Goal: Information Seeking & Learning: Find specific fact

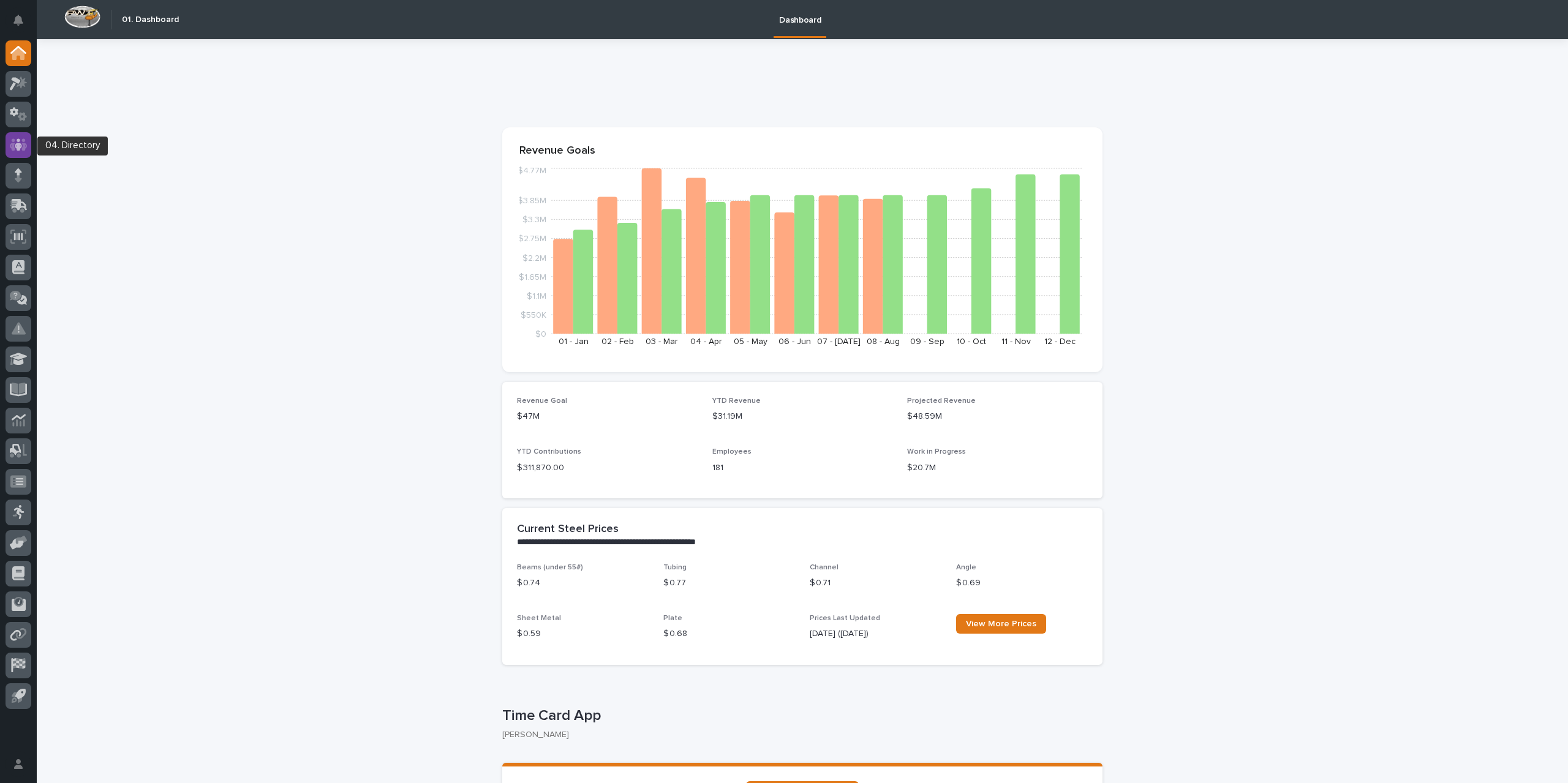
click at [19, 149] on icon at bounding box center [18, 145] width 7 height 12
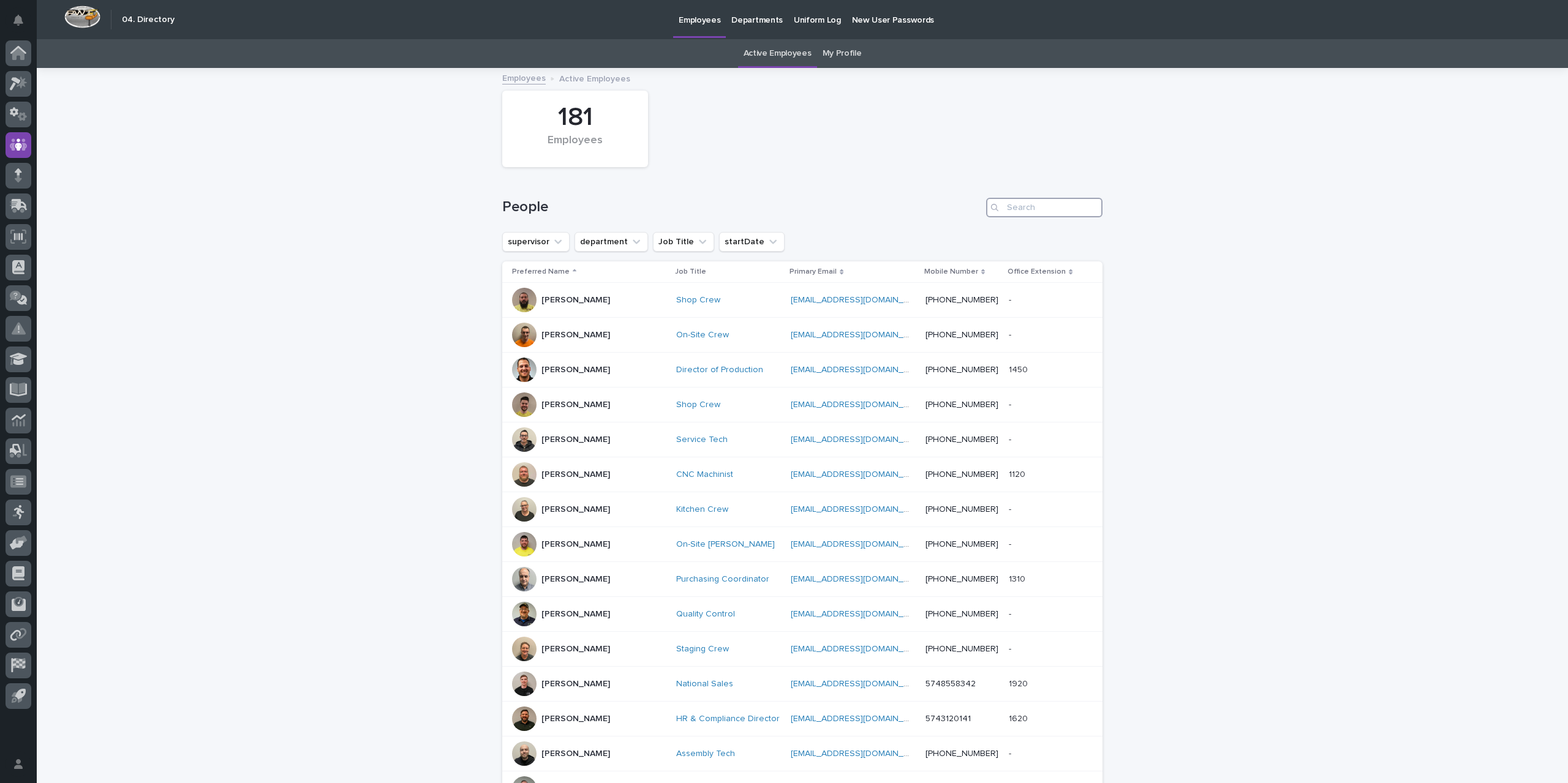
click at [1016, 209] on input "Search" at bounding box center [1044, 208] width 117 height 20
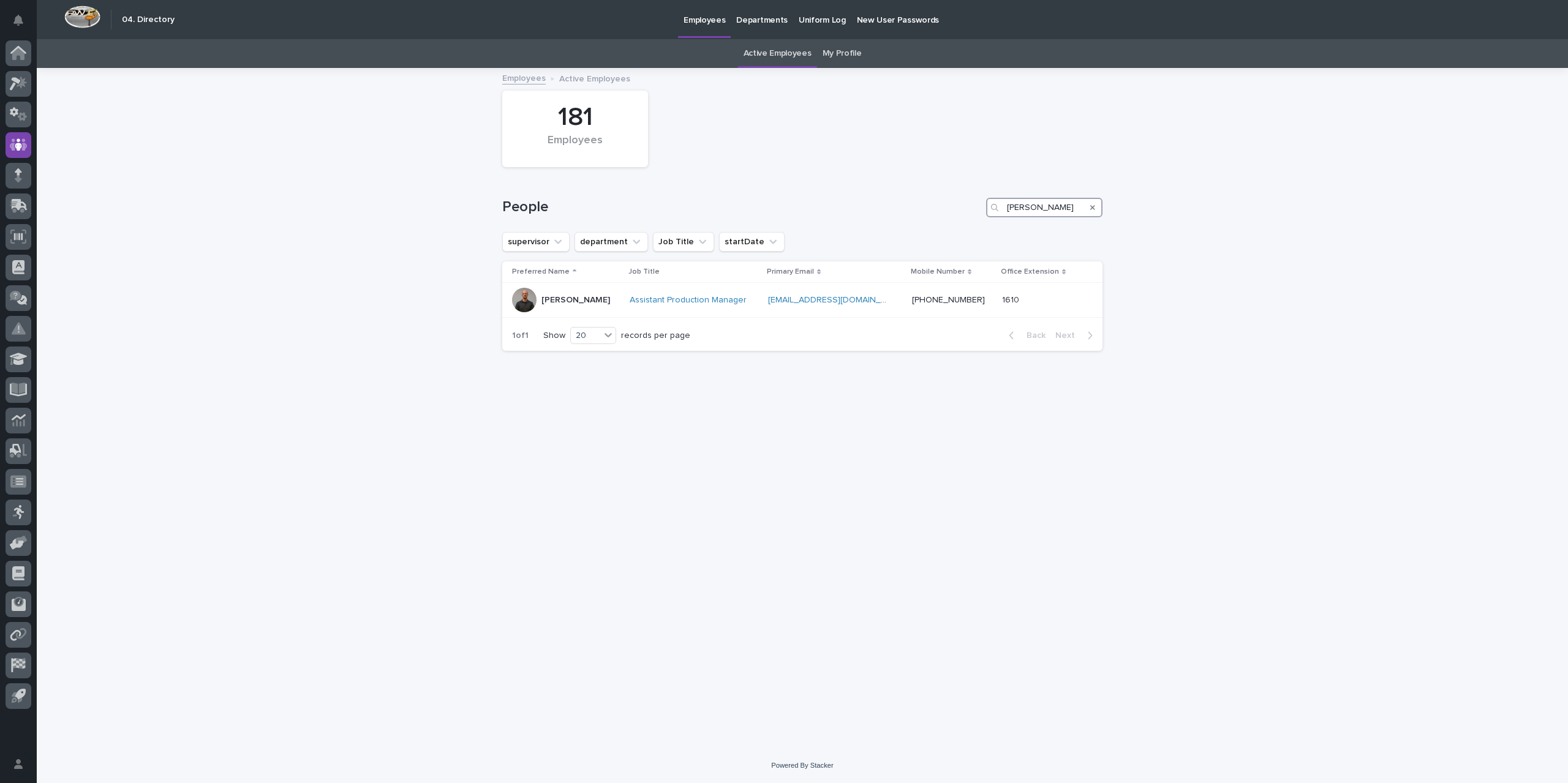
type input "jared"
click at [1095, 206] on icon "Search" at bounding box center [1092, 208] width 5 height 7
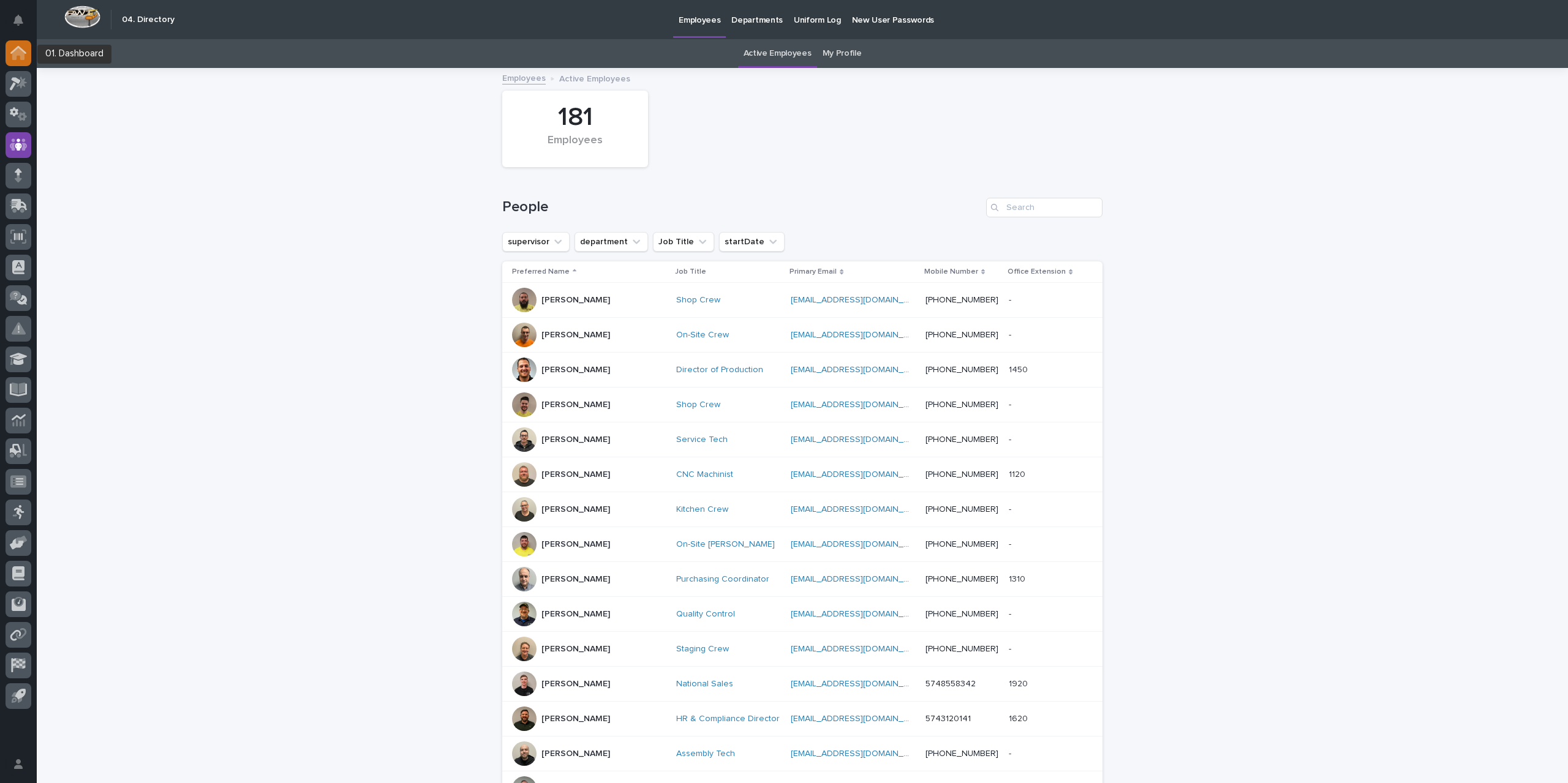
click at [20, 50] on icon at bounding box center [18, 54] width 12 height 12
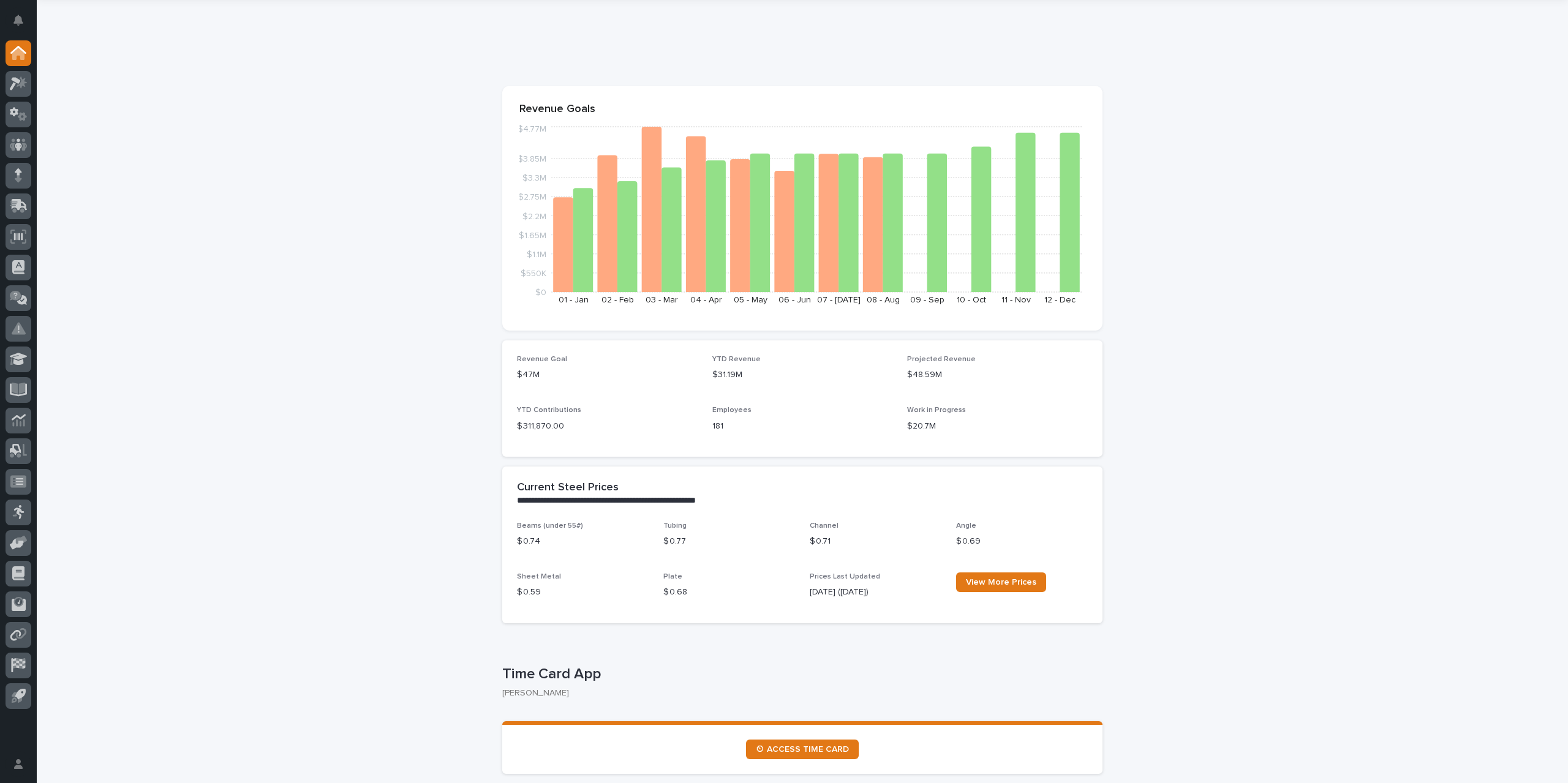
scroll to position [61, 0]
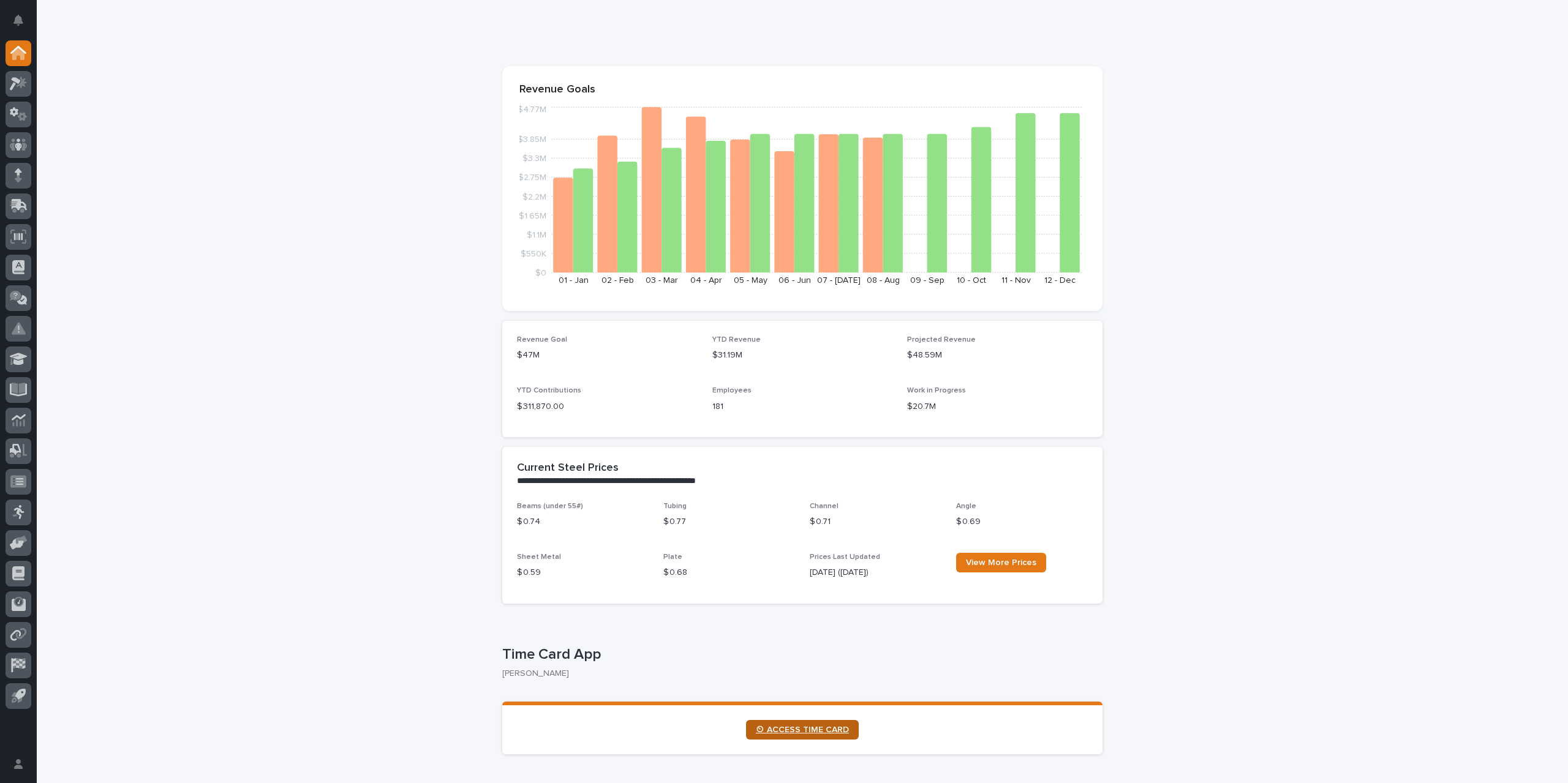
click at [804, 729] on span "⏲ ACCESS TIME CARD" at bounding box center [802, 730] width 93 height 9
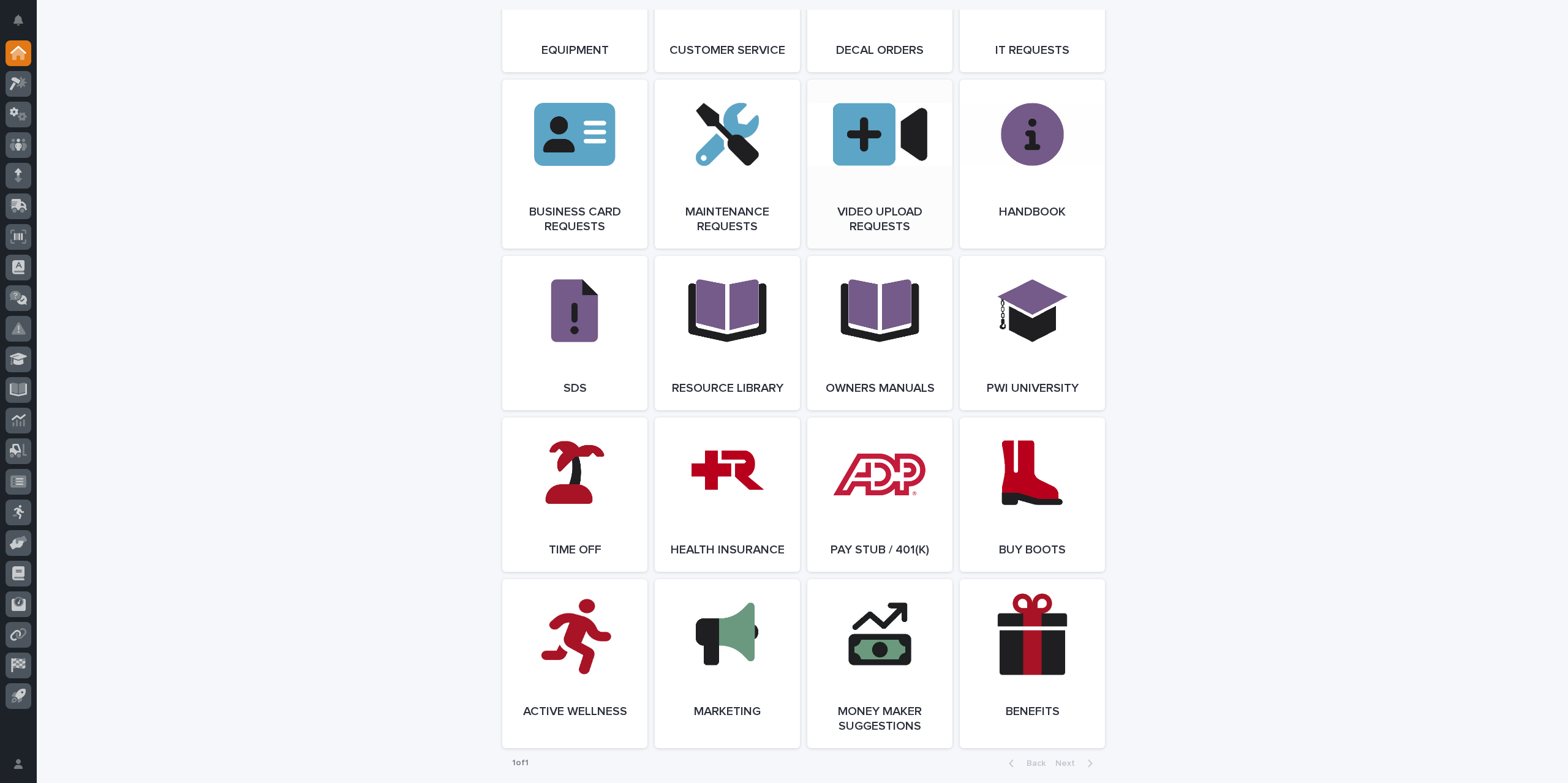
scroll to position [1960, 0]
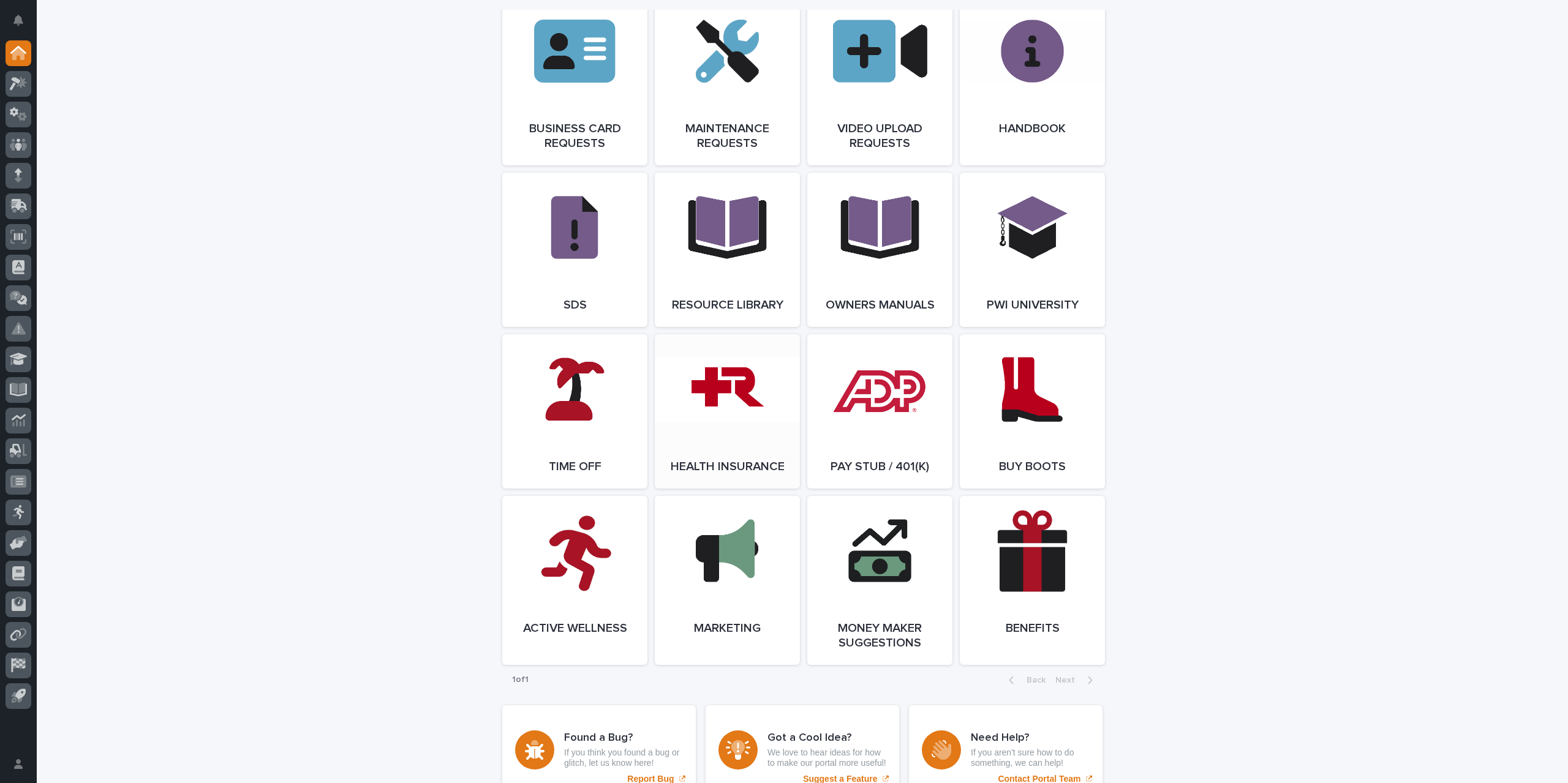
click at [717, 473] on link "Open Link" at bounding box center [727, 411] width 145 height 154
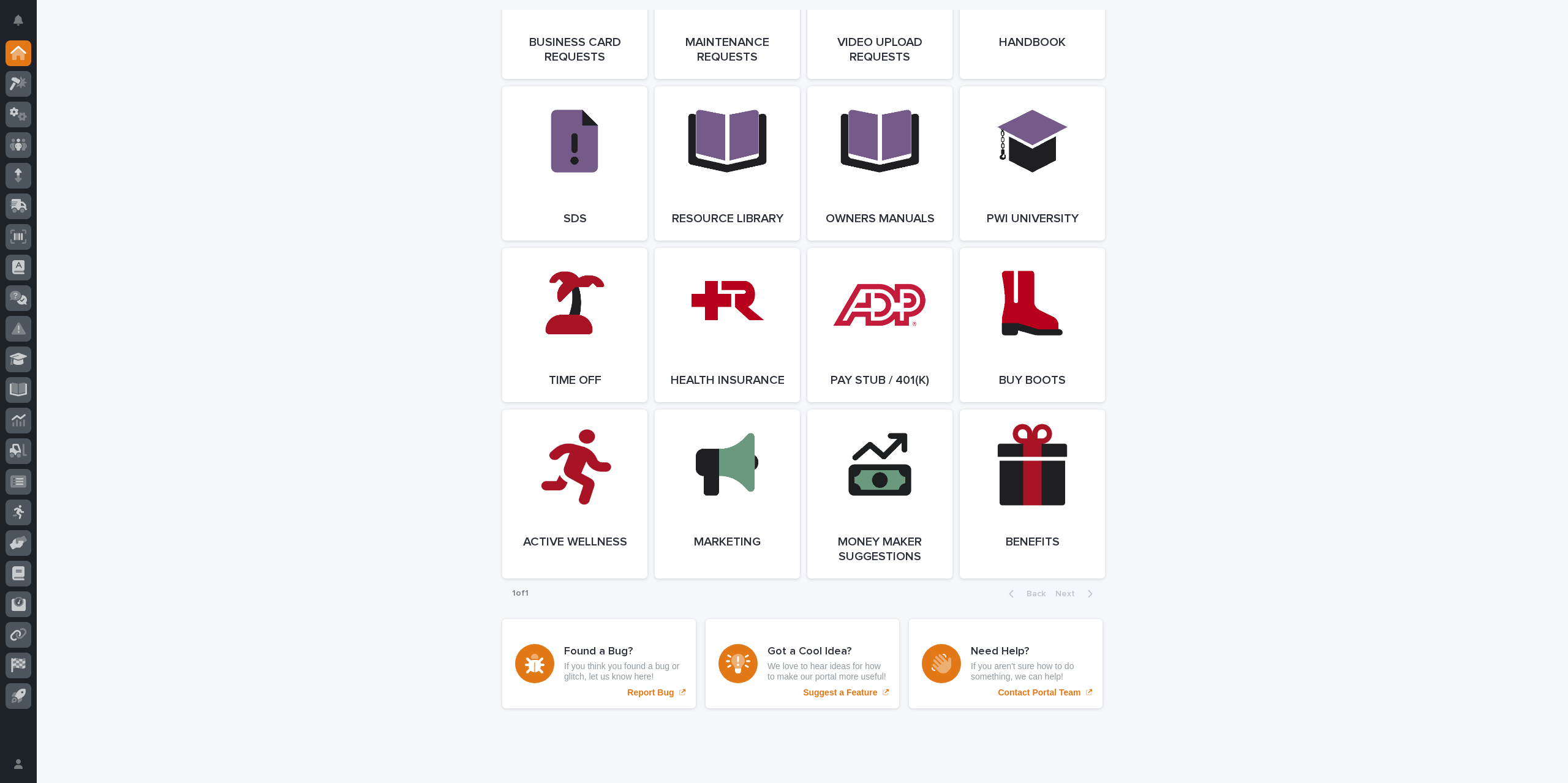
scroll to position [2082, 0]
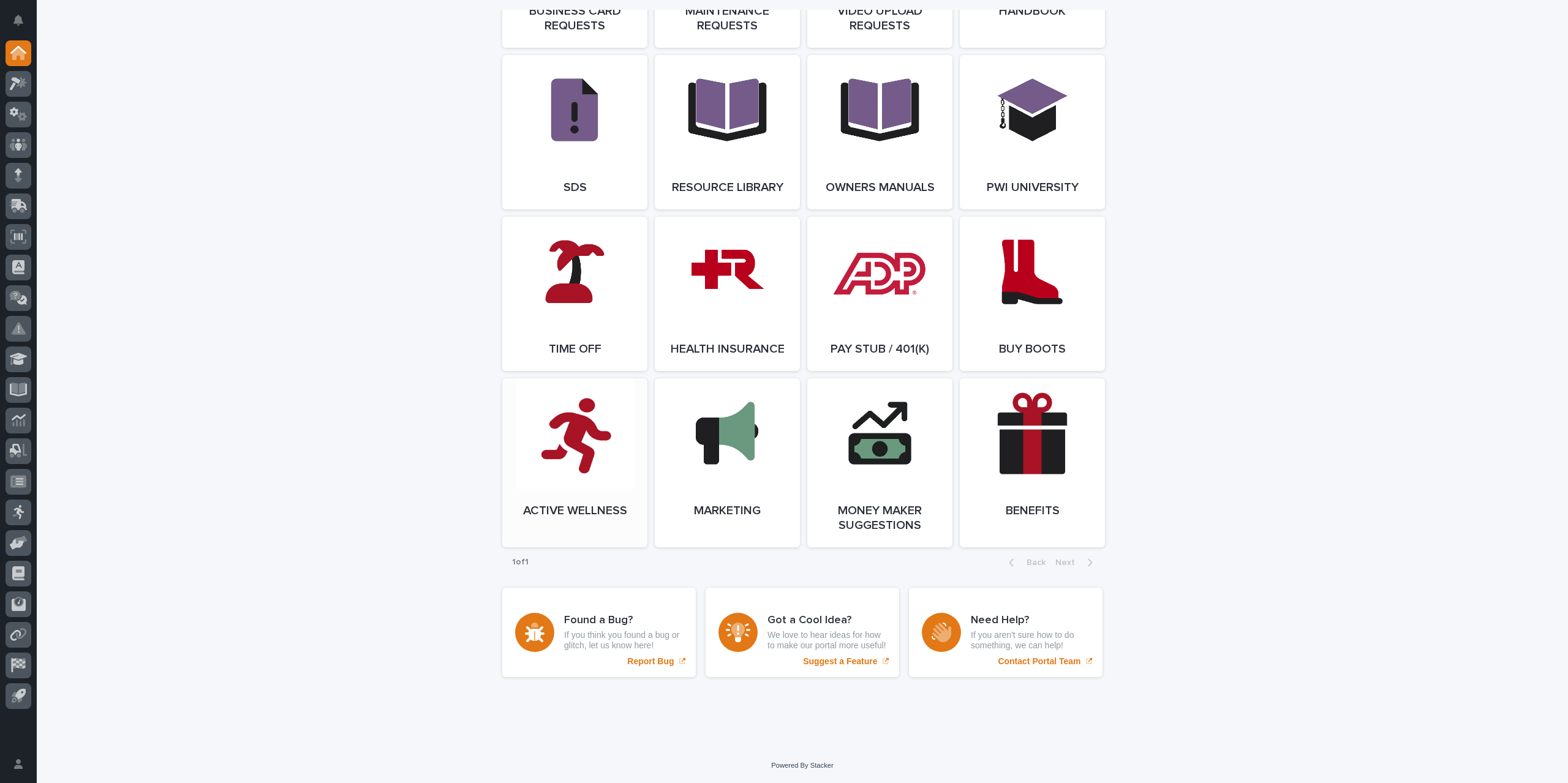
click at [574, 496] on link "Open Link" at bounding box center [574, 463] width 145 height 169
click at [20, 596] on div at bounding box center [18, 604] width 26 height 26
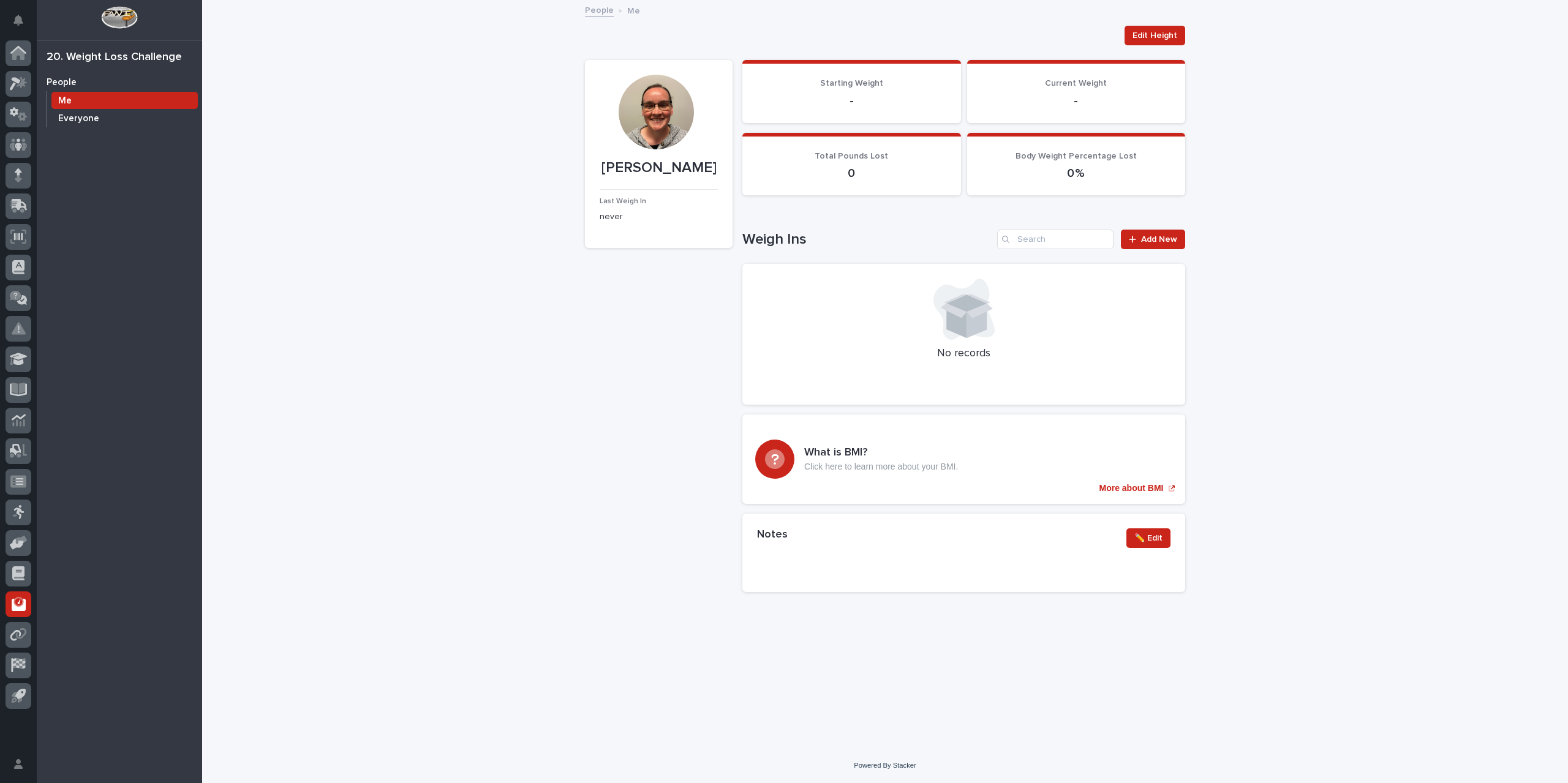
click at [92, 125] on div "Everyone" at bounding box center [125, 118] width 147 height 17
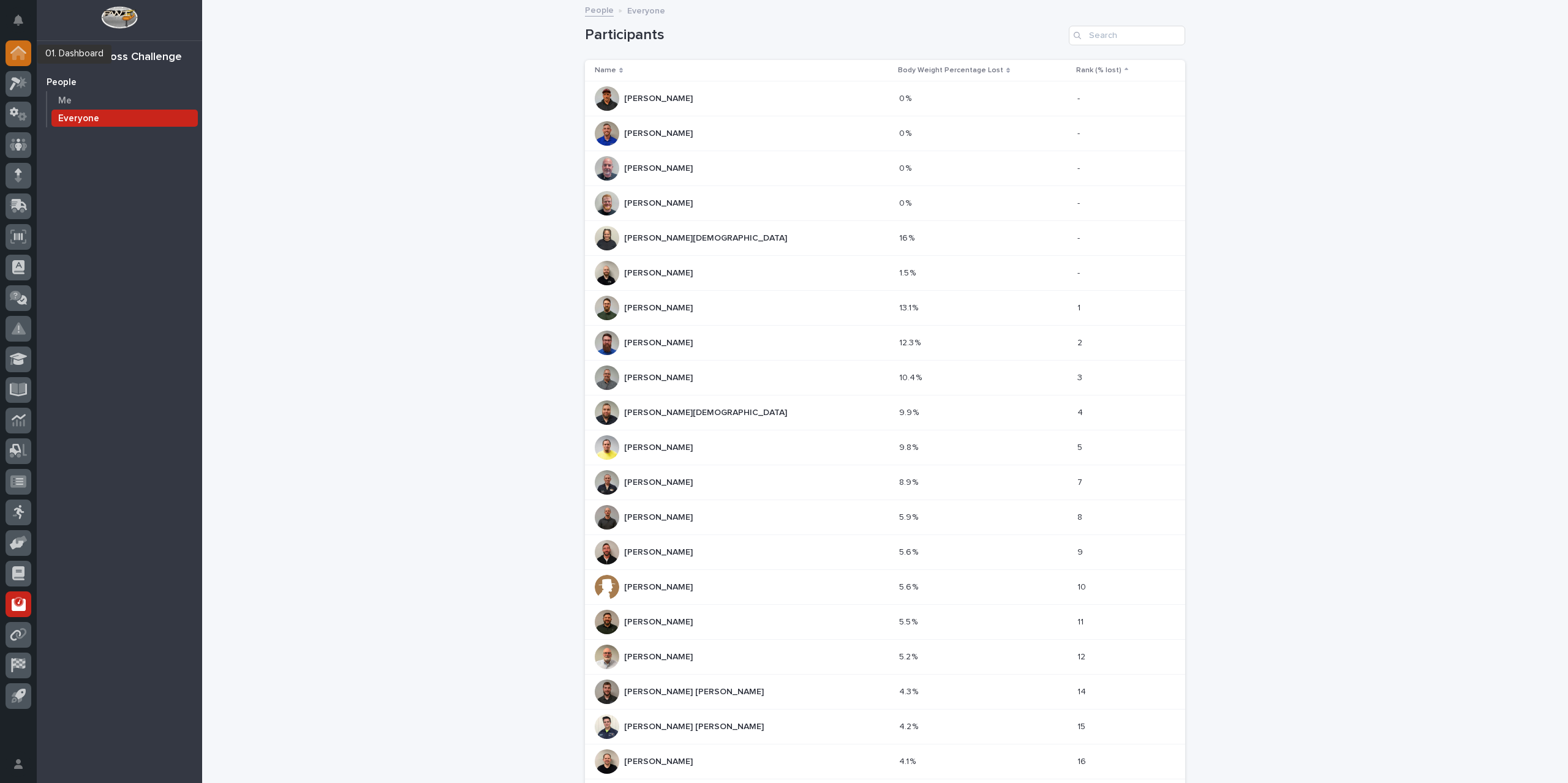
click at [26, 58] on icon at bounding box center [19, 52] width 16 height 14
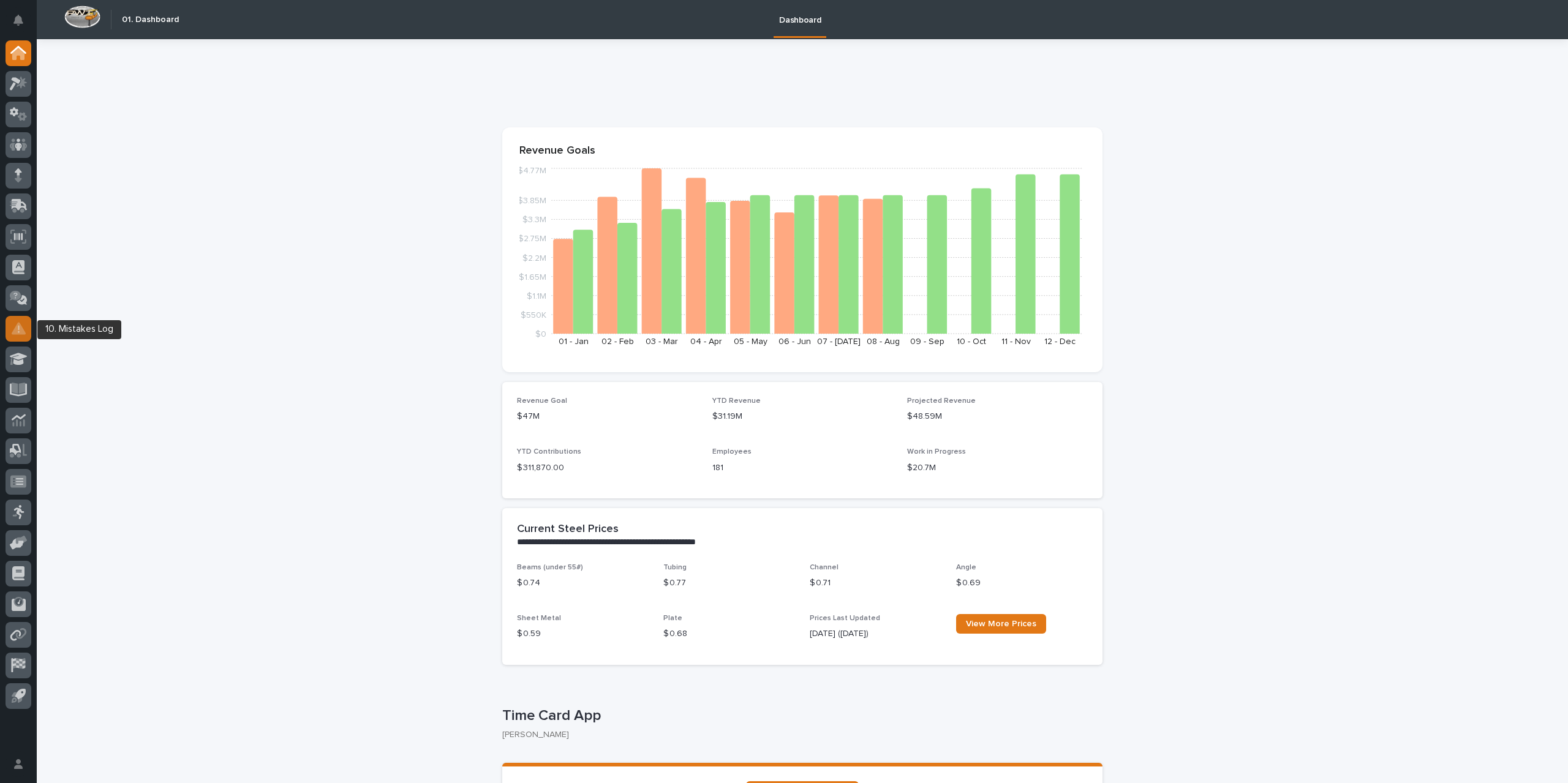
click at [13, 335] on div at bounding box center [18, 329] width 26 height 26
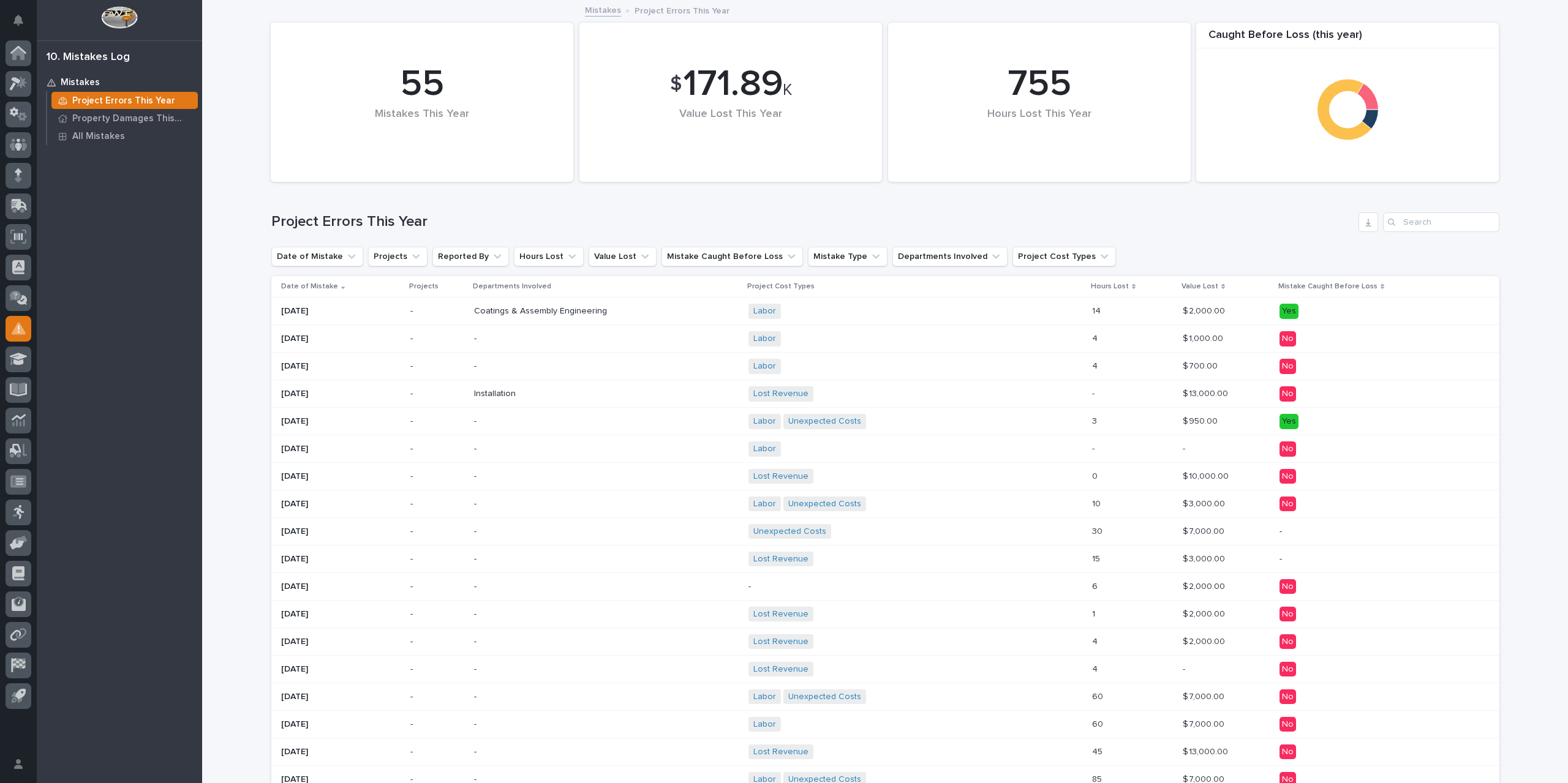
drag, startPoint x: 21, startPoint y: 329, endPoint x: 219, endPoint y: 133, distance: 278.6
click at [219, 133] on div "Loading... Saving… Loading... Saving… $ 171.89 K Value Lost This Year 55 Mistak…" at bounding box center [885, 613] width 1366 height 1223
click at [152, 120] on p "Property Damages This Year" at bounding box center [133, 119] width 121 height 11
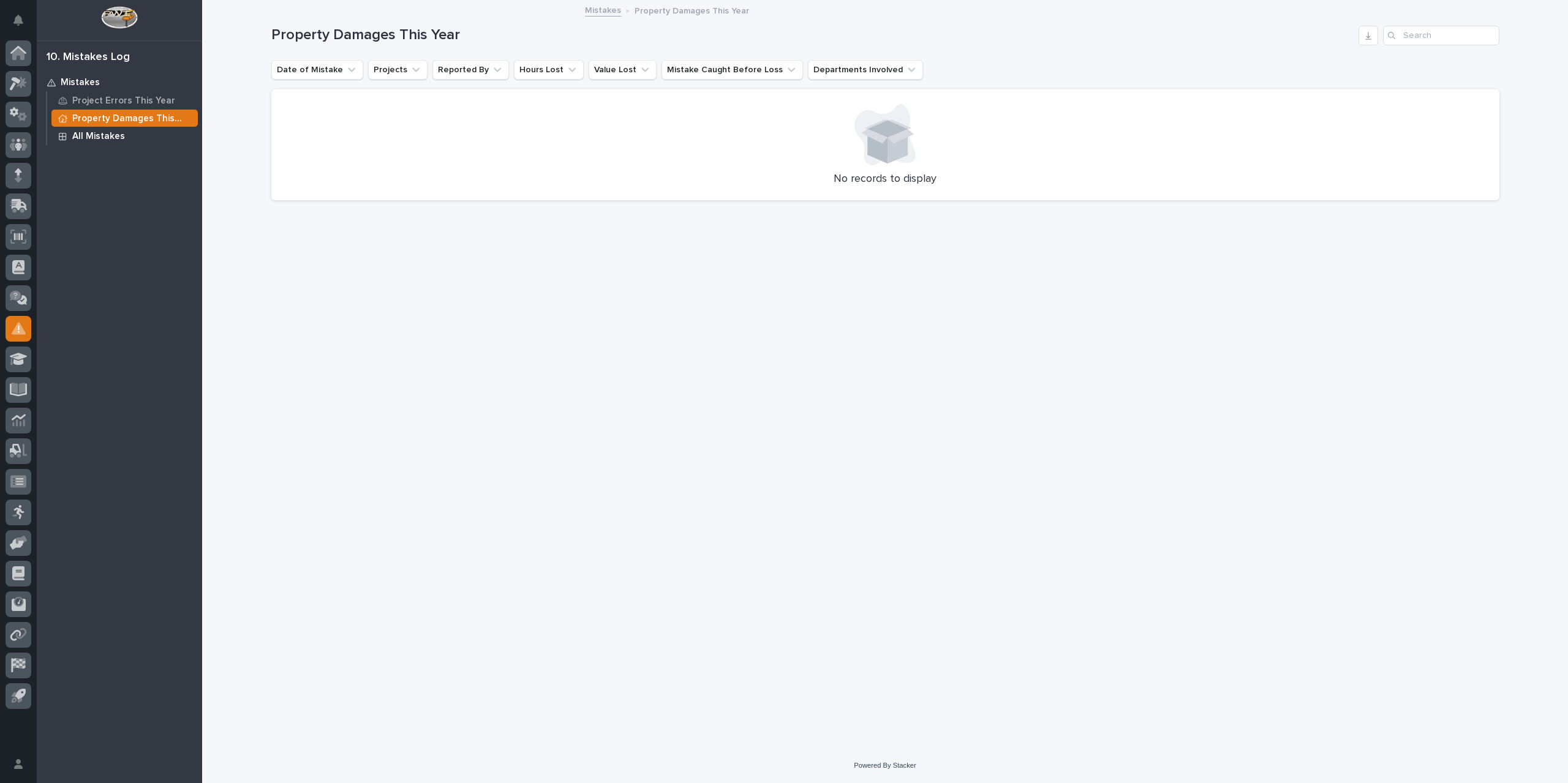
click at [132, 137] on div "All Mistakes" at bounding box center [125, 136] width 147 height 17
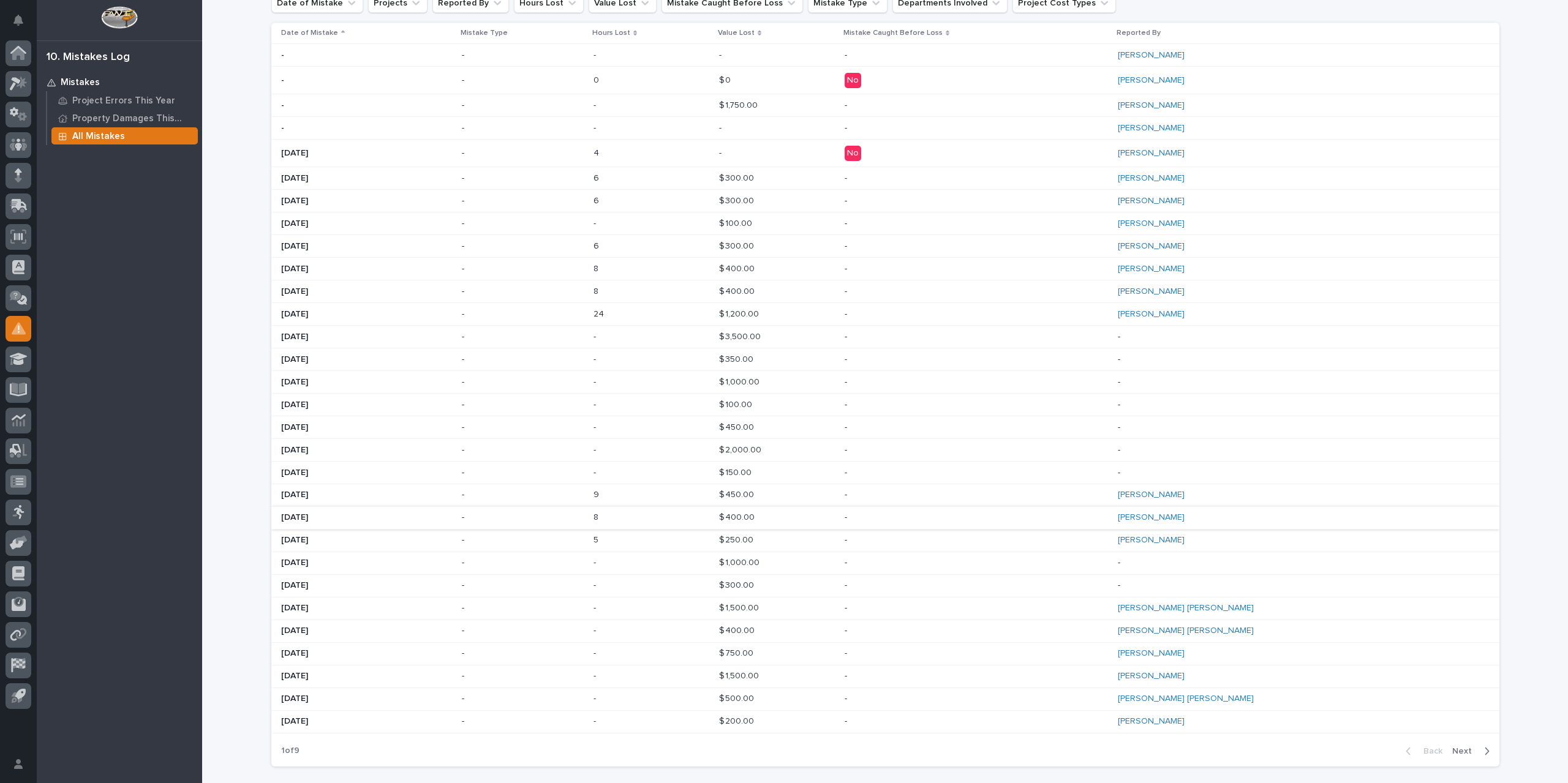
scroll to position [336, 0]
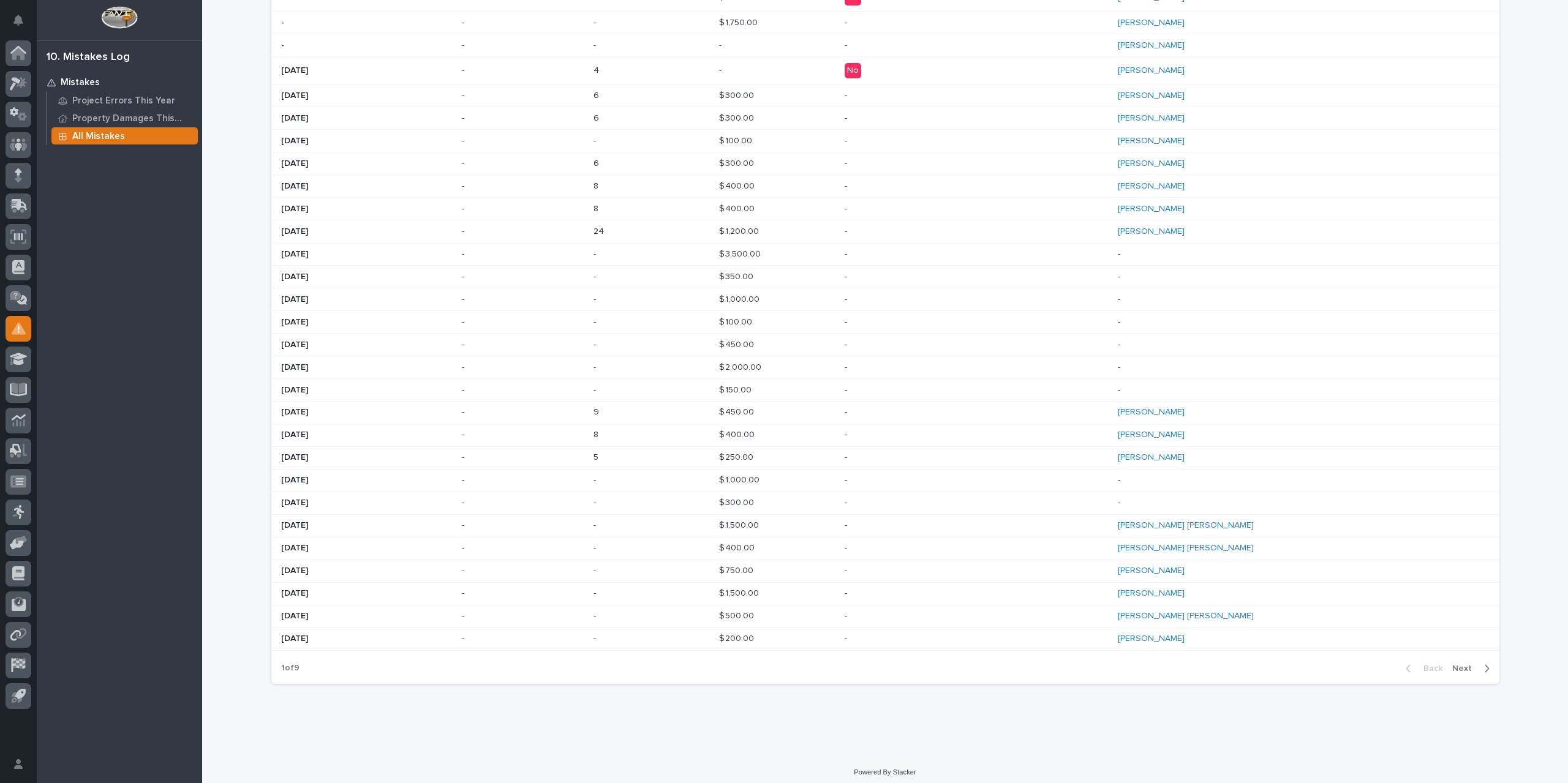
click at [1460, 663] on span "Next" at bounding box center [1465, 668] width 27 height 11
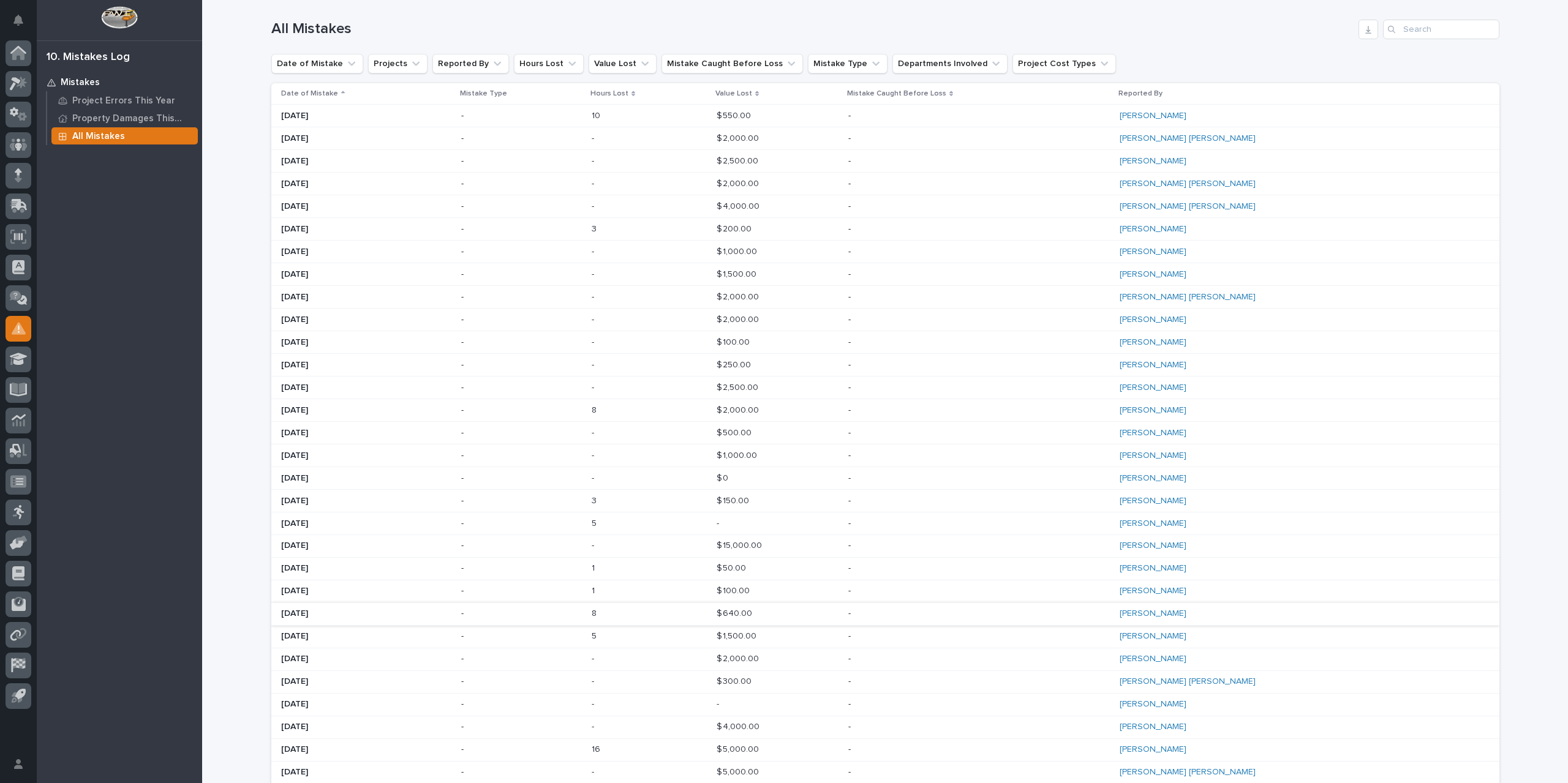
scroll to position [326, 0]
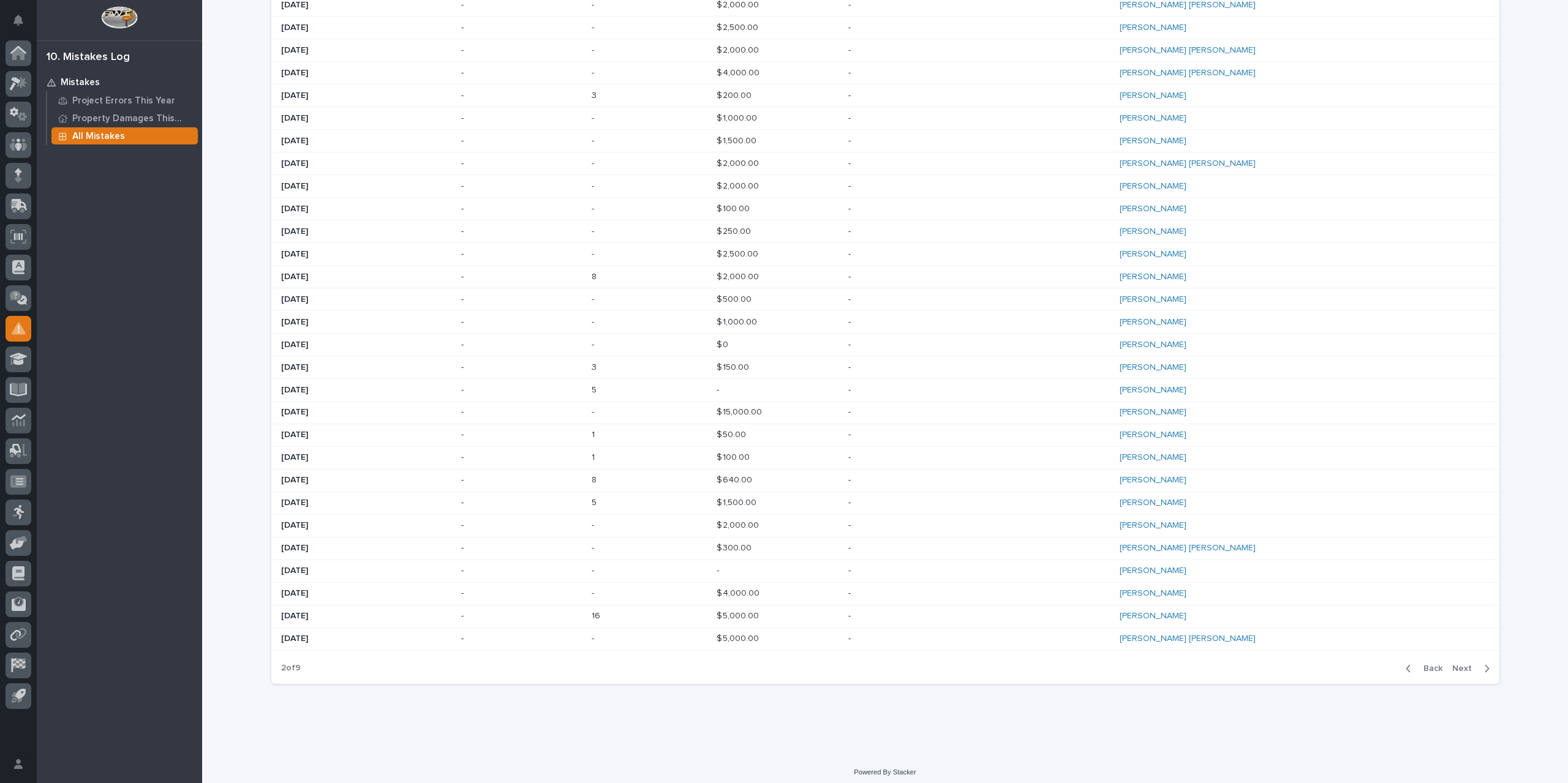
click at [1457, 663] on span "Next" at bounding box center [1465, 668] width 27 height 11
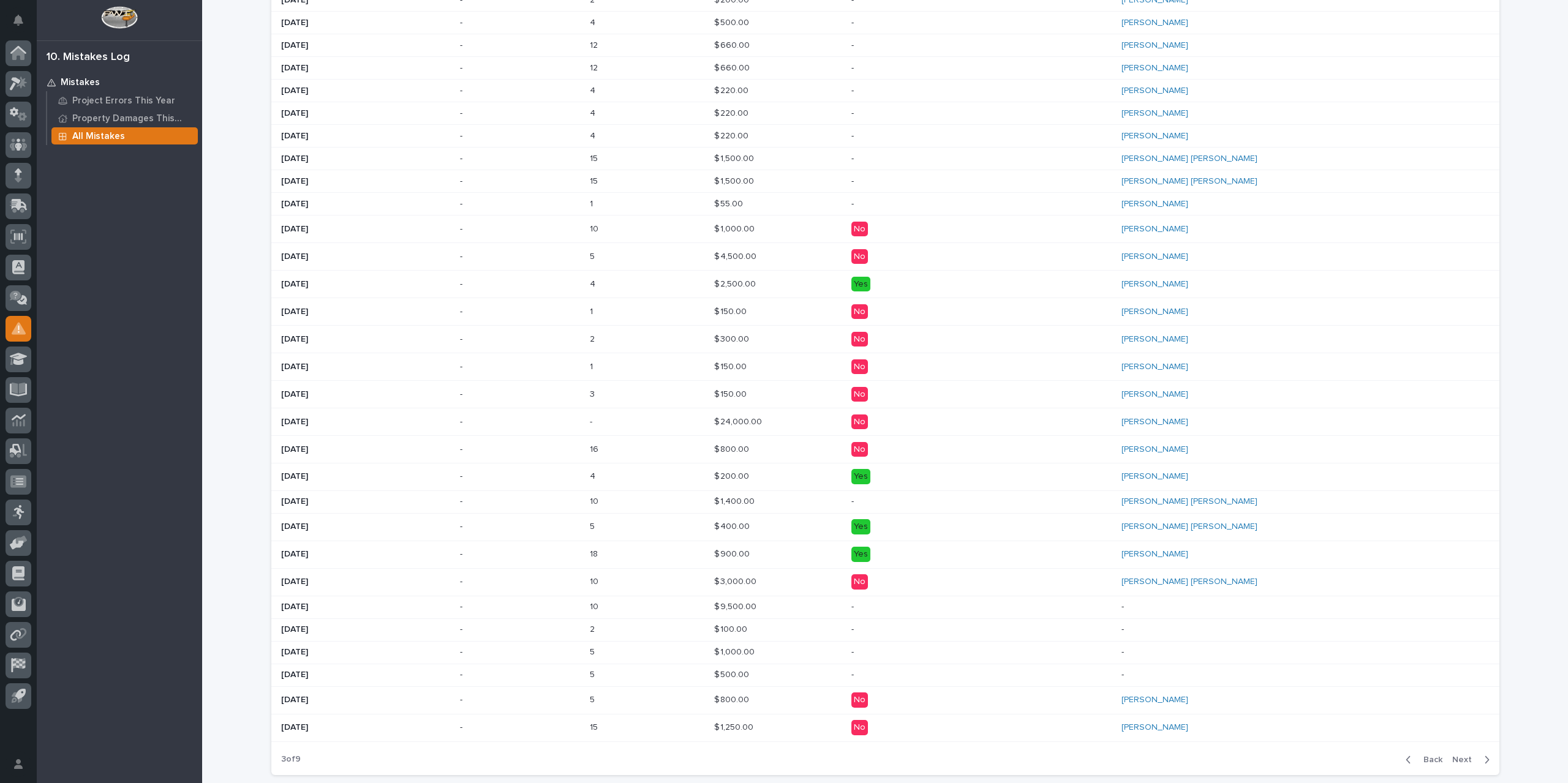
scroll to position [400, 0]
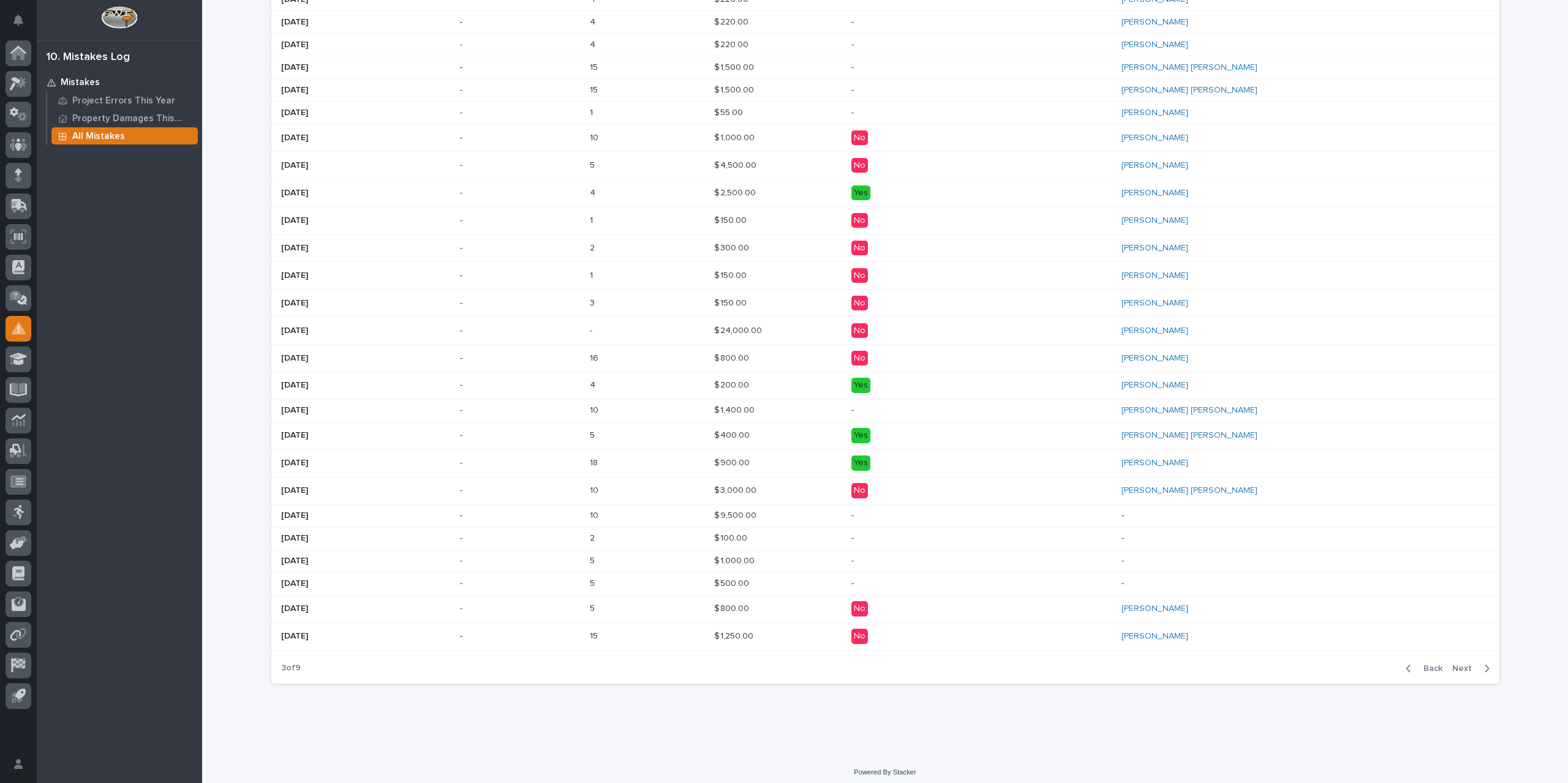
click at [1466, 665] on span "Next" at bounding box center [1465, 668] width 27 height 11
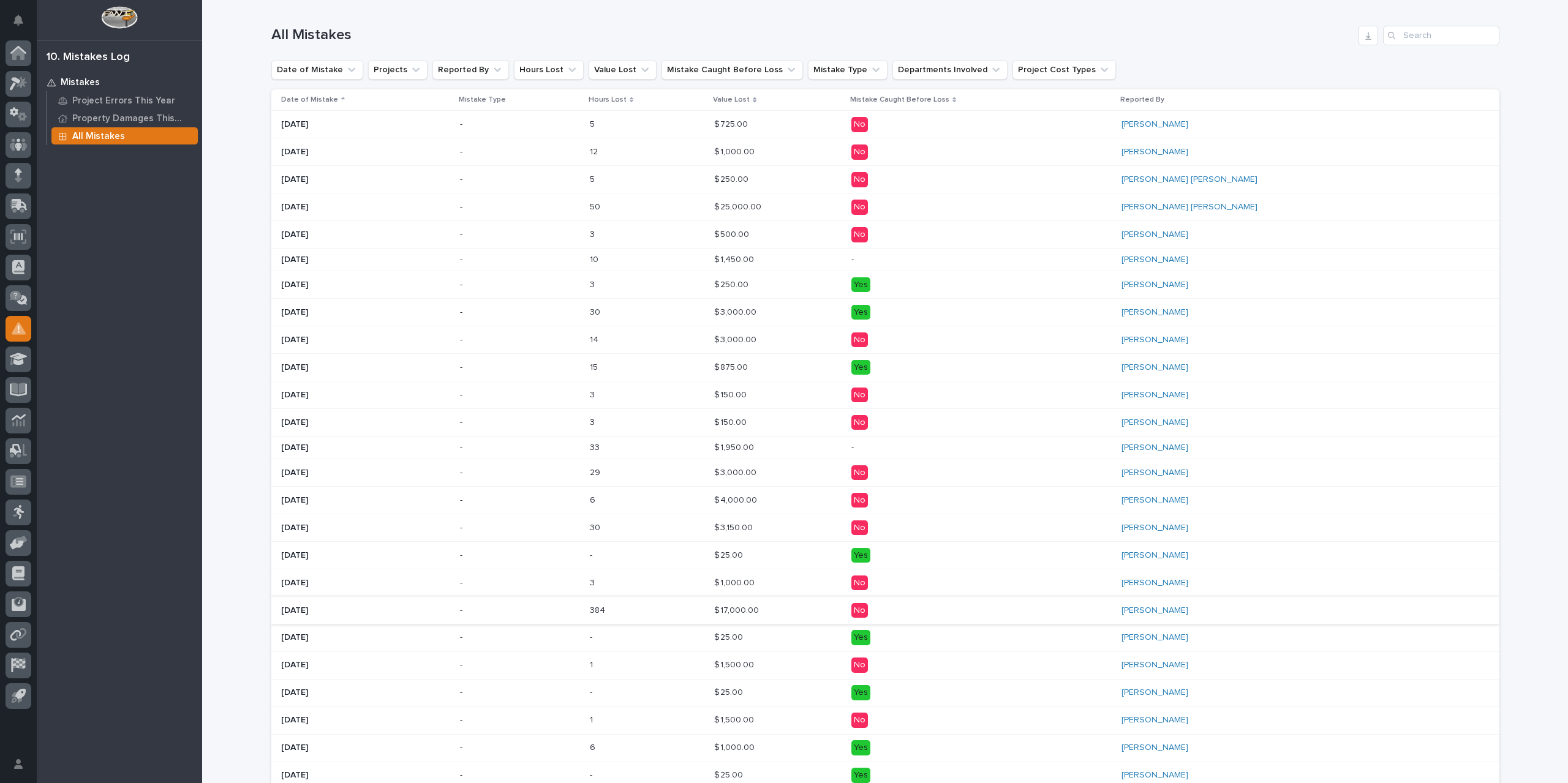
scroll to position [432, 0]
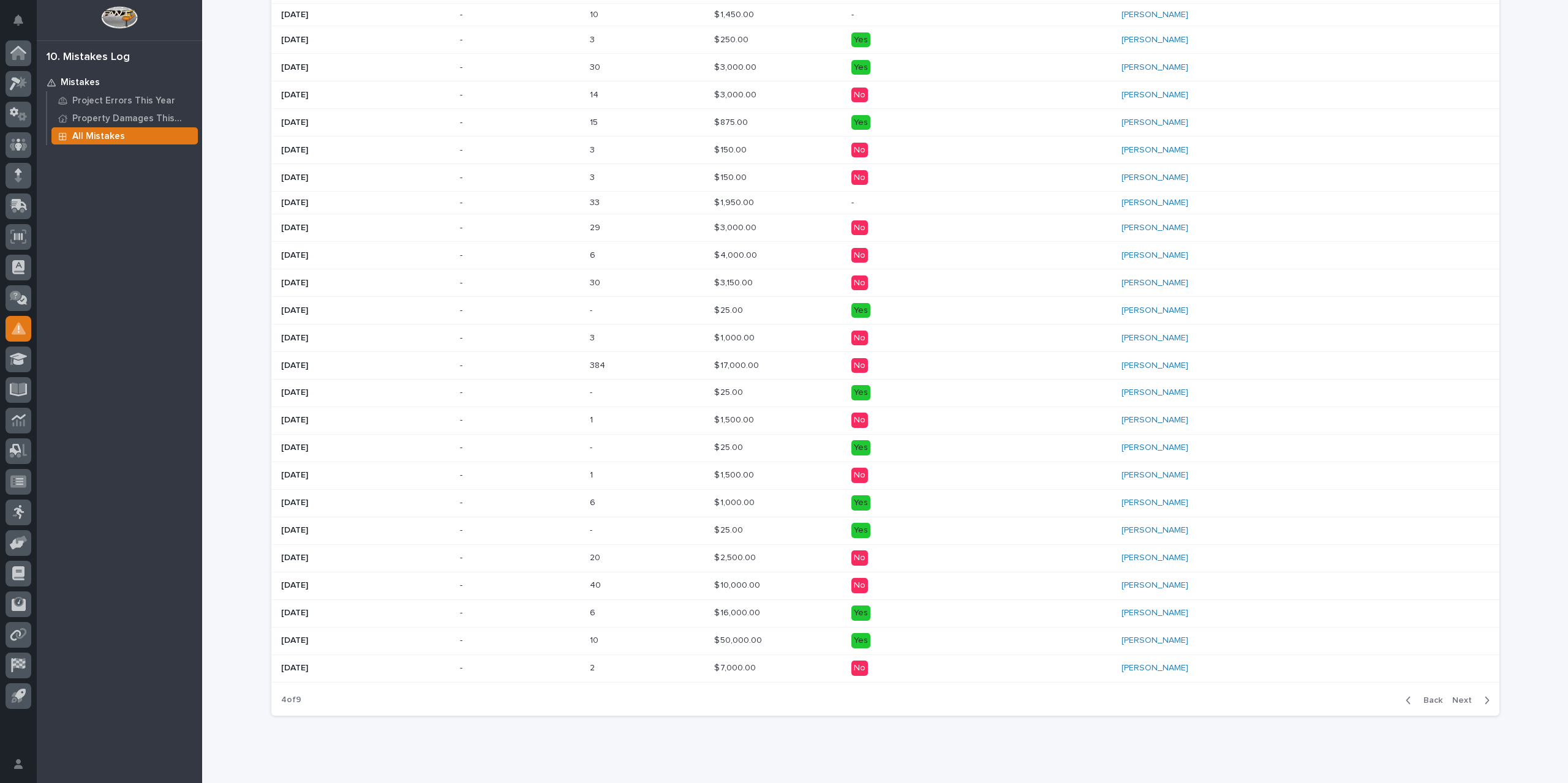
click at [1458, 695] on span "Next" at bounding box center [1465, 700] width 27 height 11
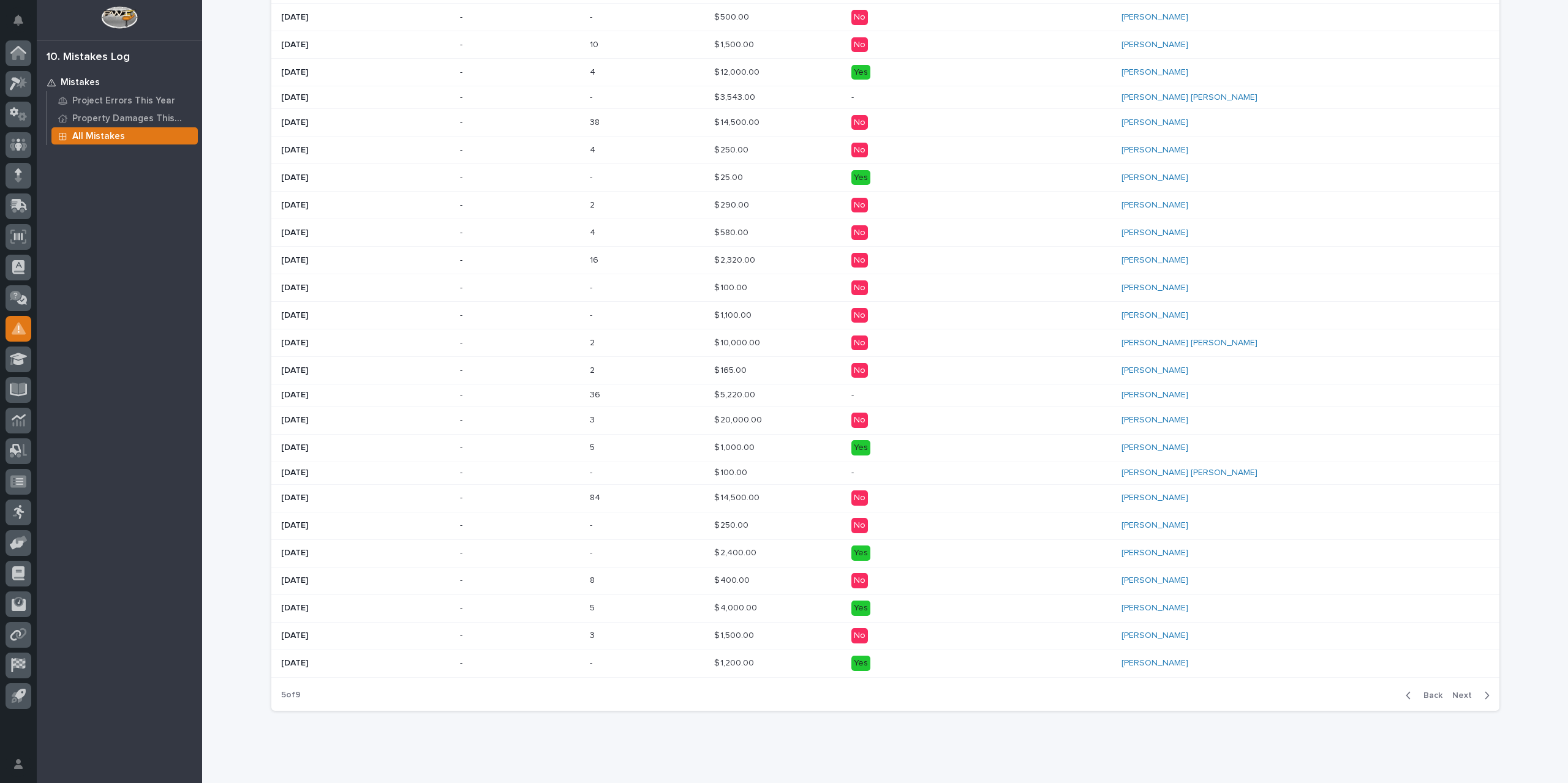
scroll to position [430, 0]
click at [1457, 695] on span "Next" at bounding box center [1465, 698] width 27 height 11
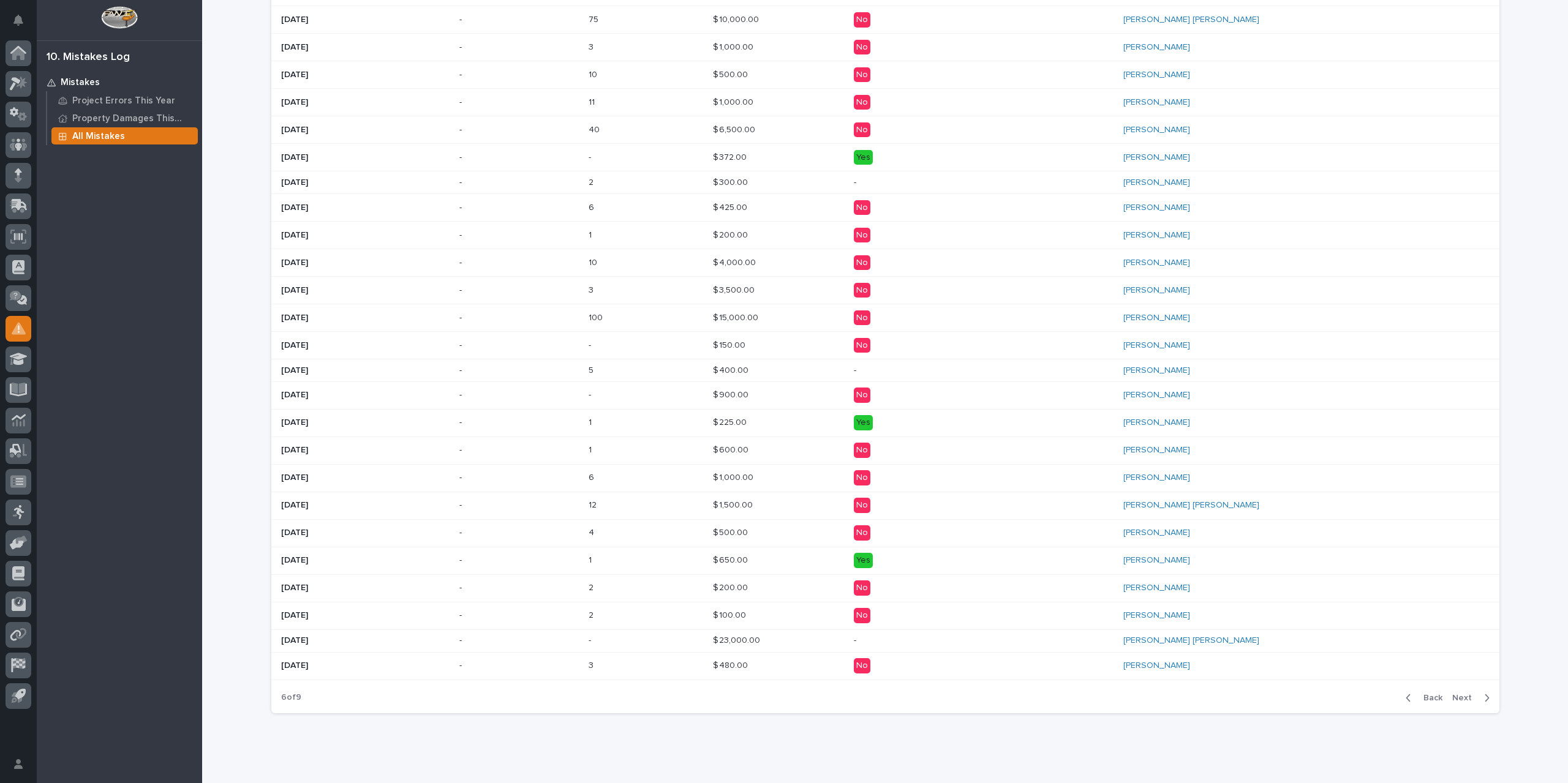
click at [1456, 694] on span "Next" at bounding box center [1465, 698] width 27 height 11
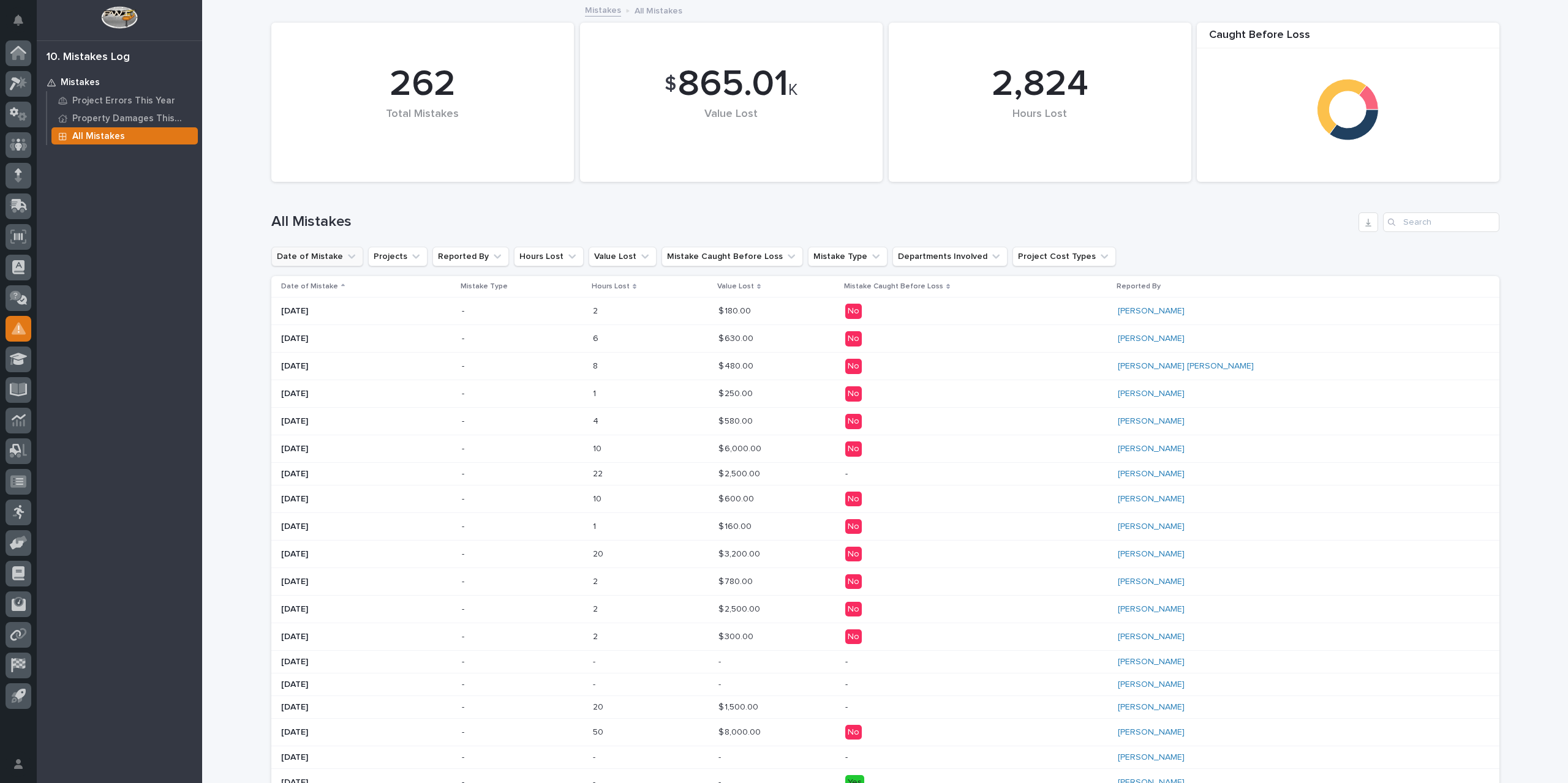
click at [345, 254] on icon "Date of Mistake" at bounding box center [351, 257] width 12 height 12
click at [326, 287] on p "Date of Mistake" at bounding box center [310, 286] width 57 height 13
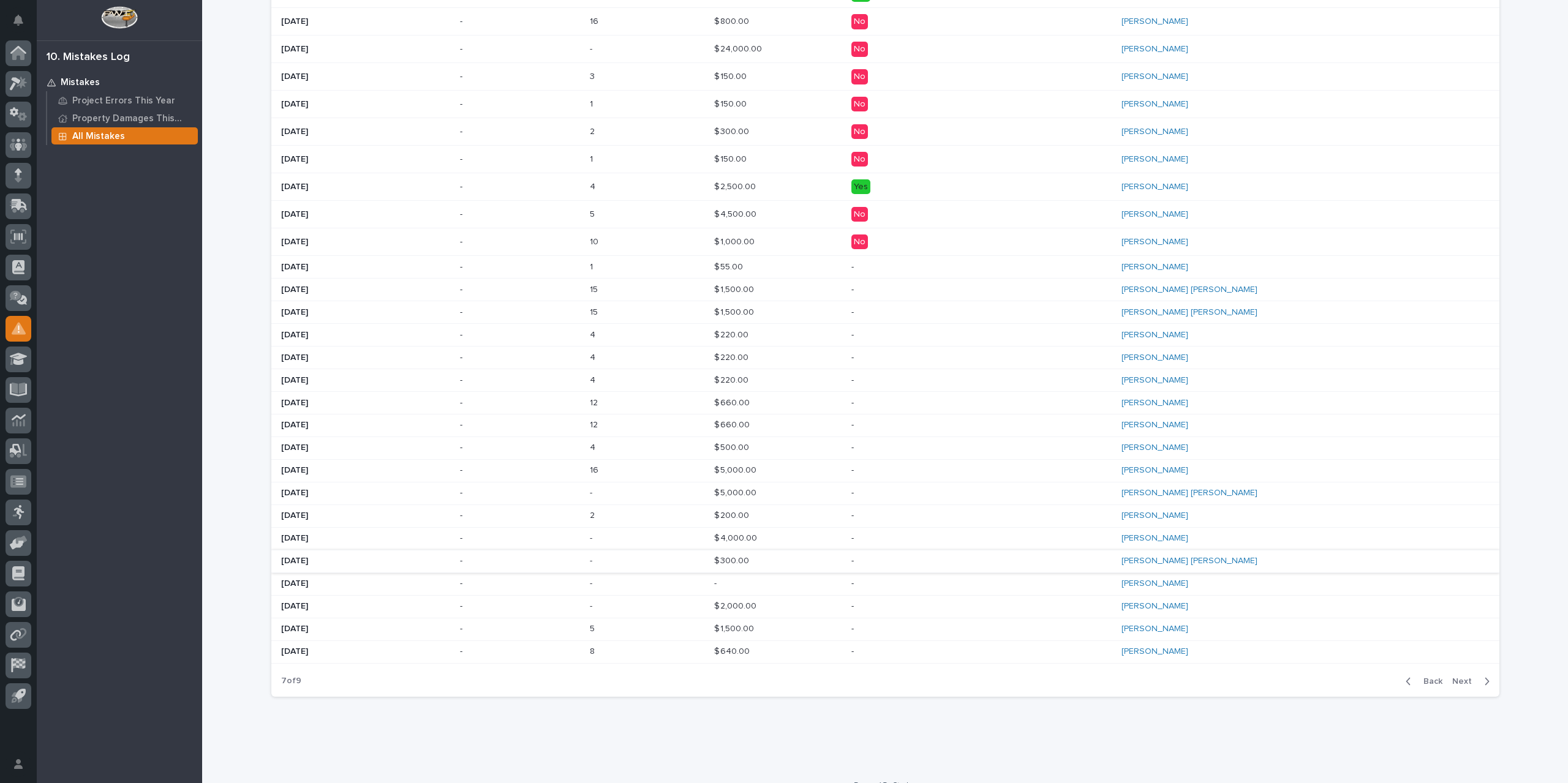
scroll to position [381, 0]
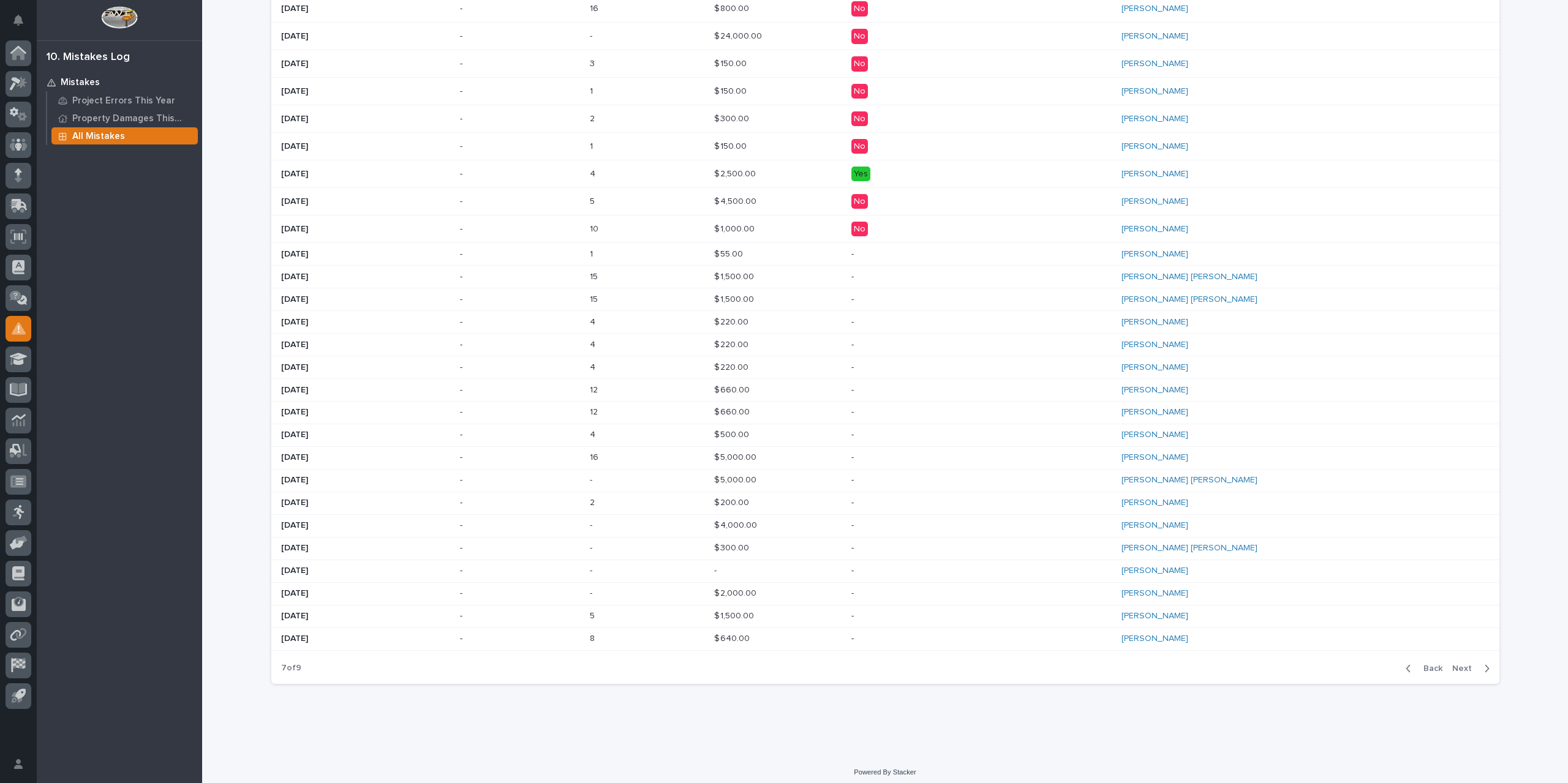
click at [1432, 664] on span "Back" at bounding box center [1429, 668] width 27 height 11
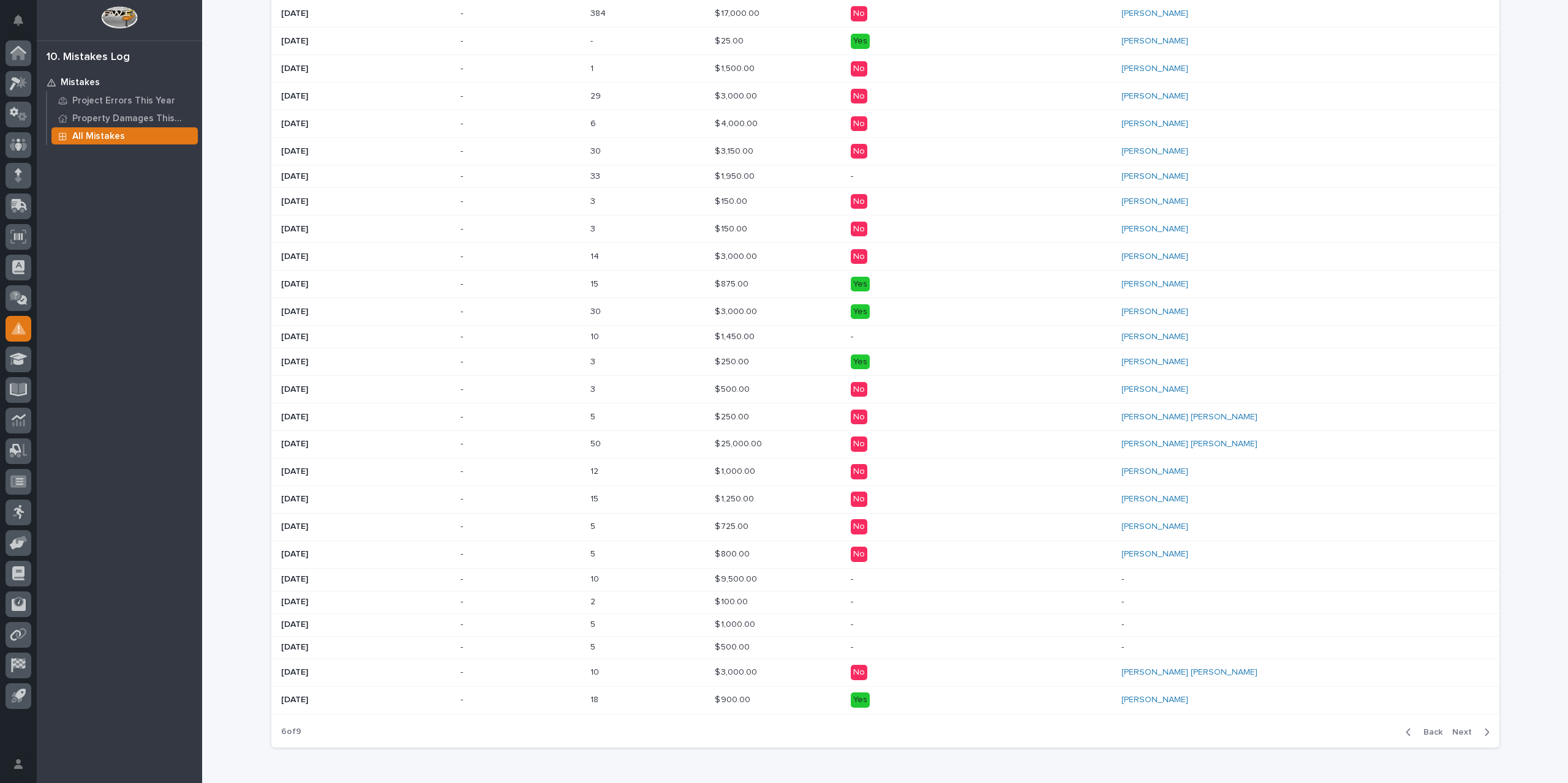
scroll to position [412, 0]
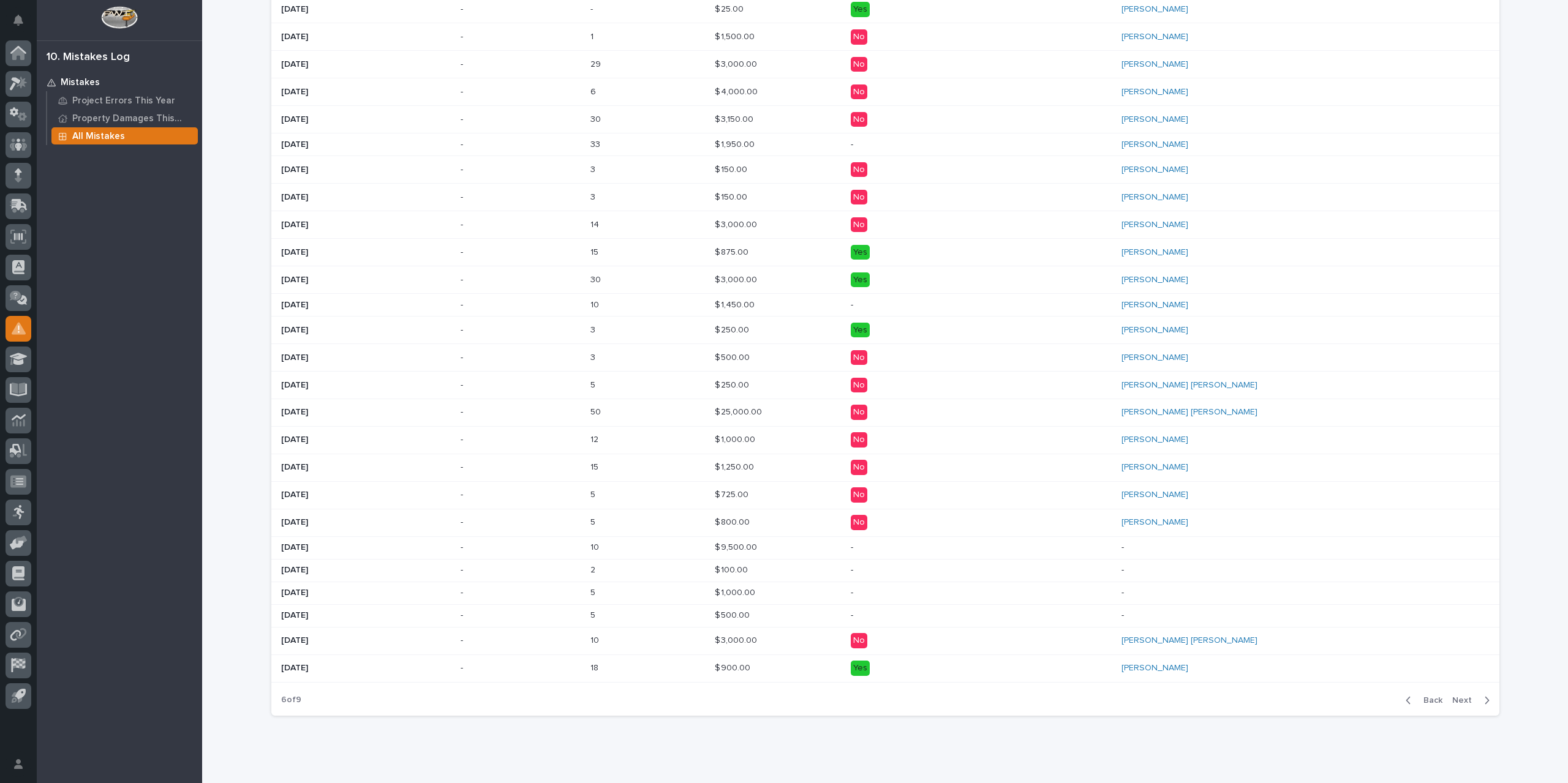
click at [1336, 664] on div "Adam Yutzy" at bounding box center [1228, 668] width 214 height 11
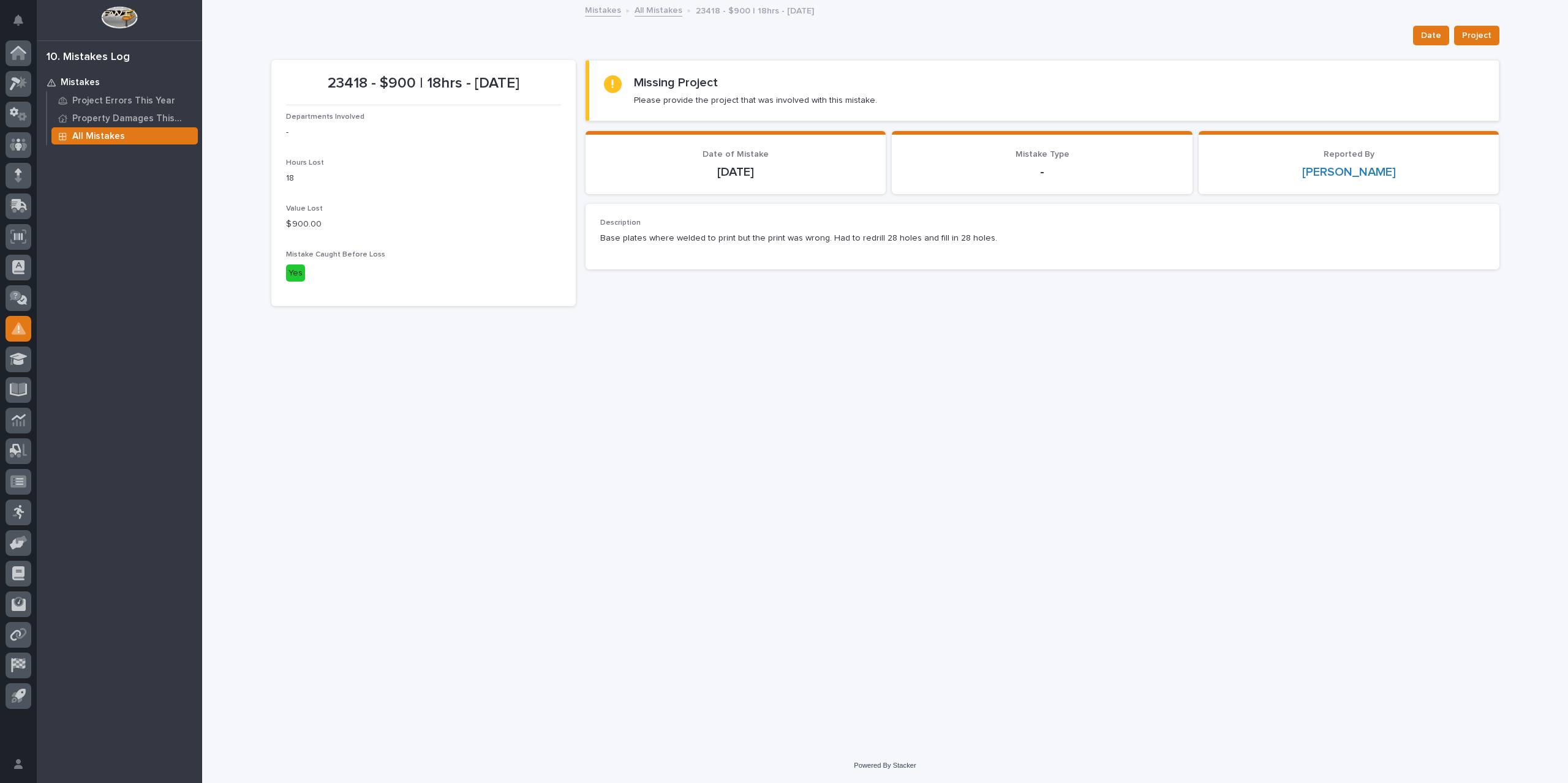
click at [653, 11] on link "All Mistakes" at bounding box center [658, 9] width 48 height 14
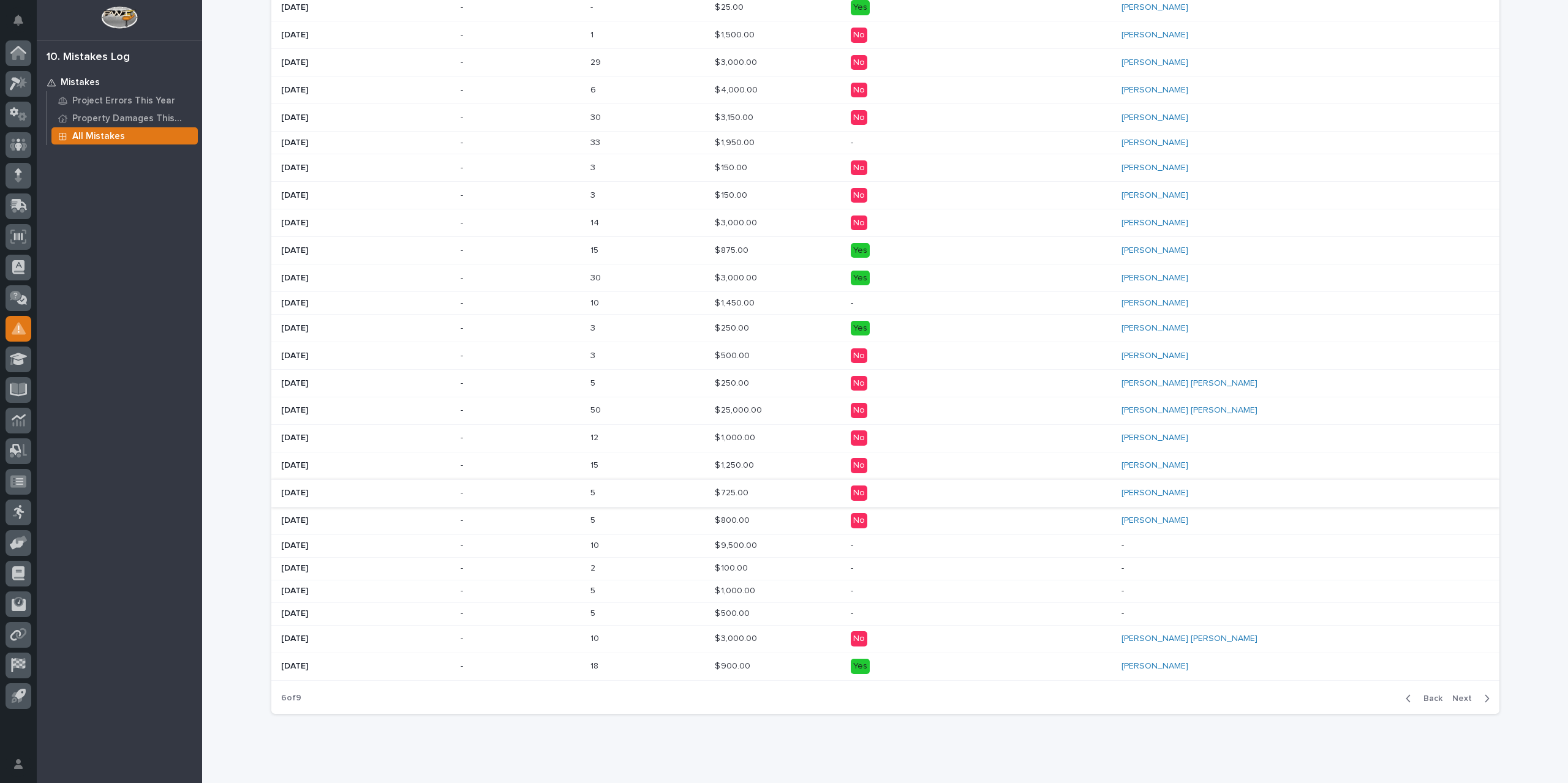
scroll to position [444, 0]
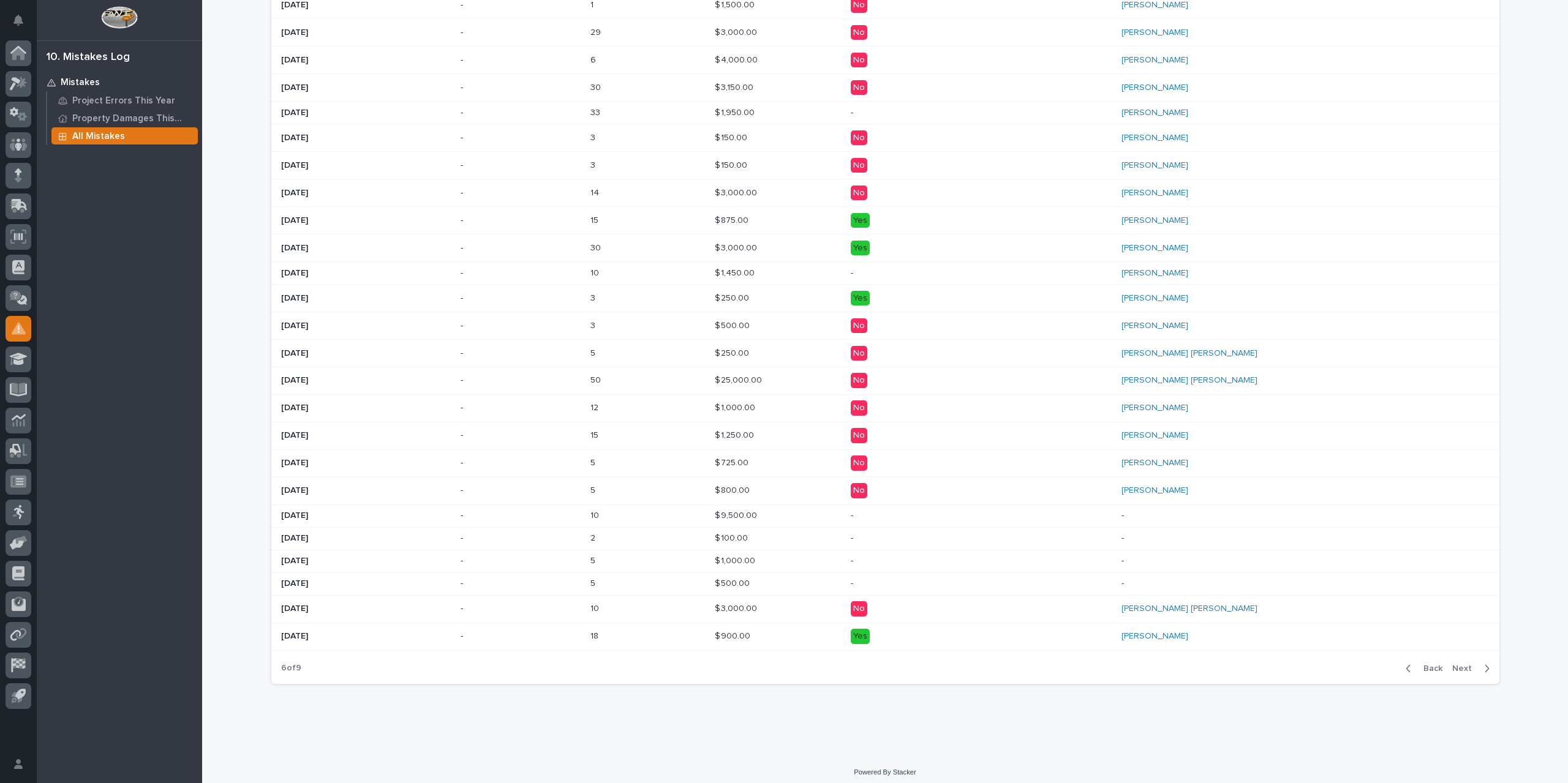
click at [1433, 663] on span "Back" at bounding box center [1429, 668] width 27 height 11
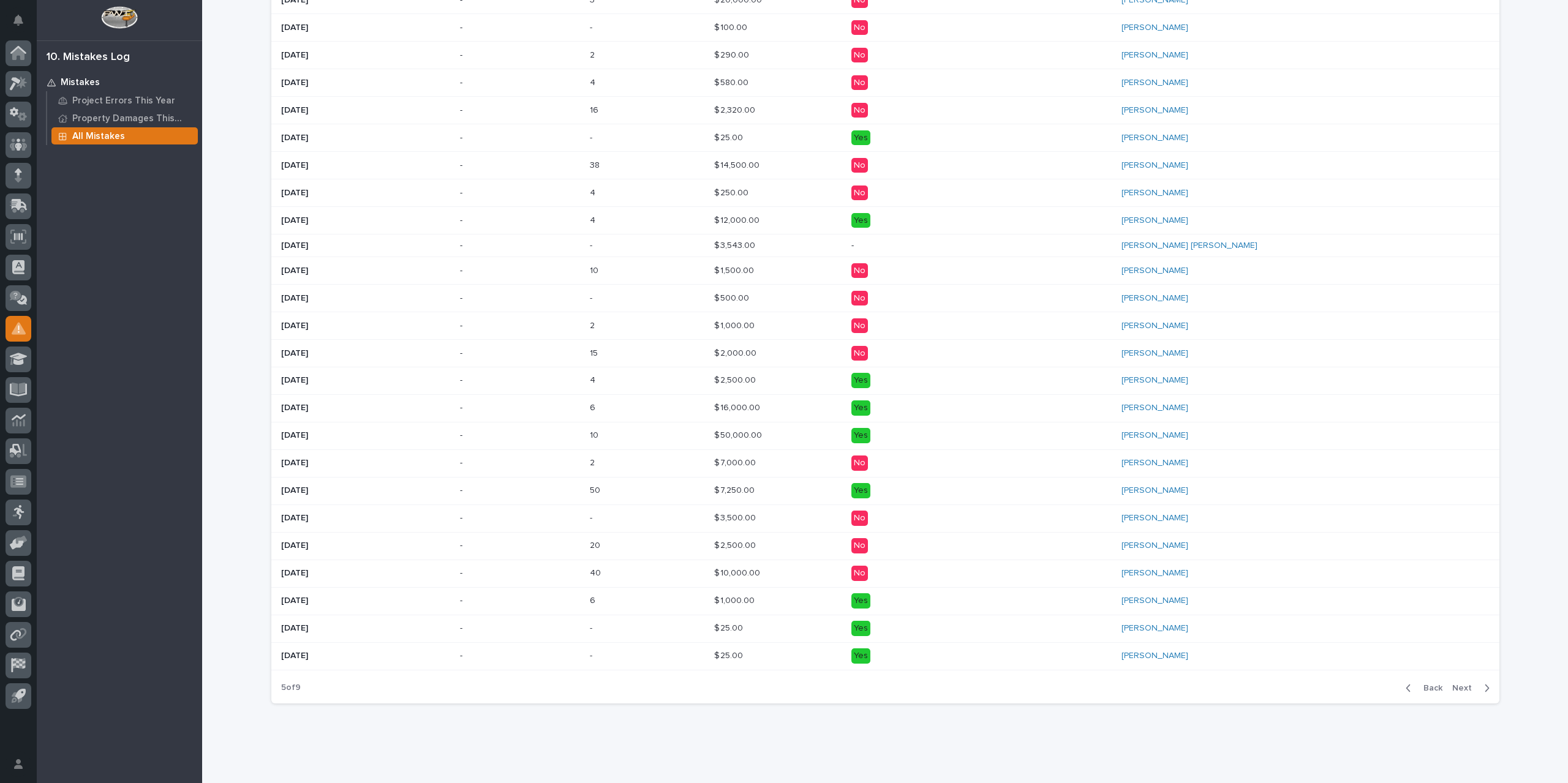
scroll to position [453, 0]
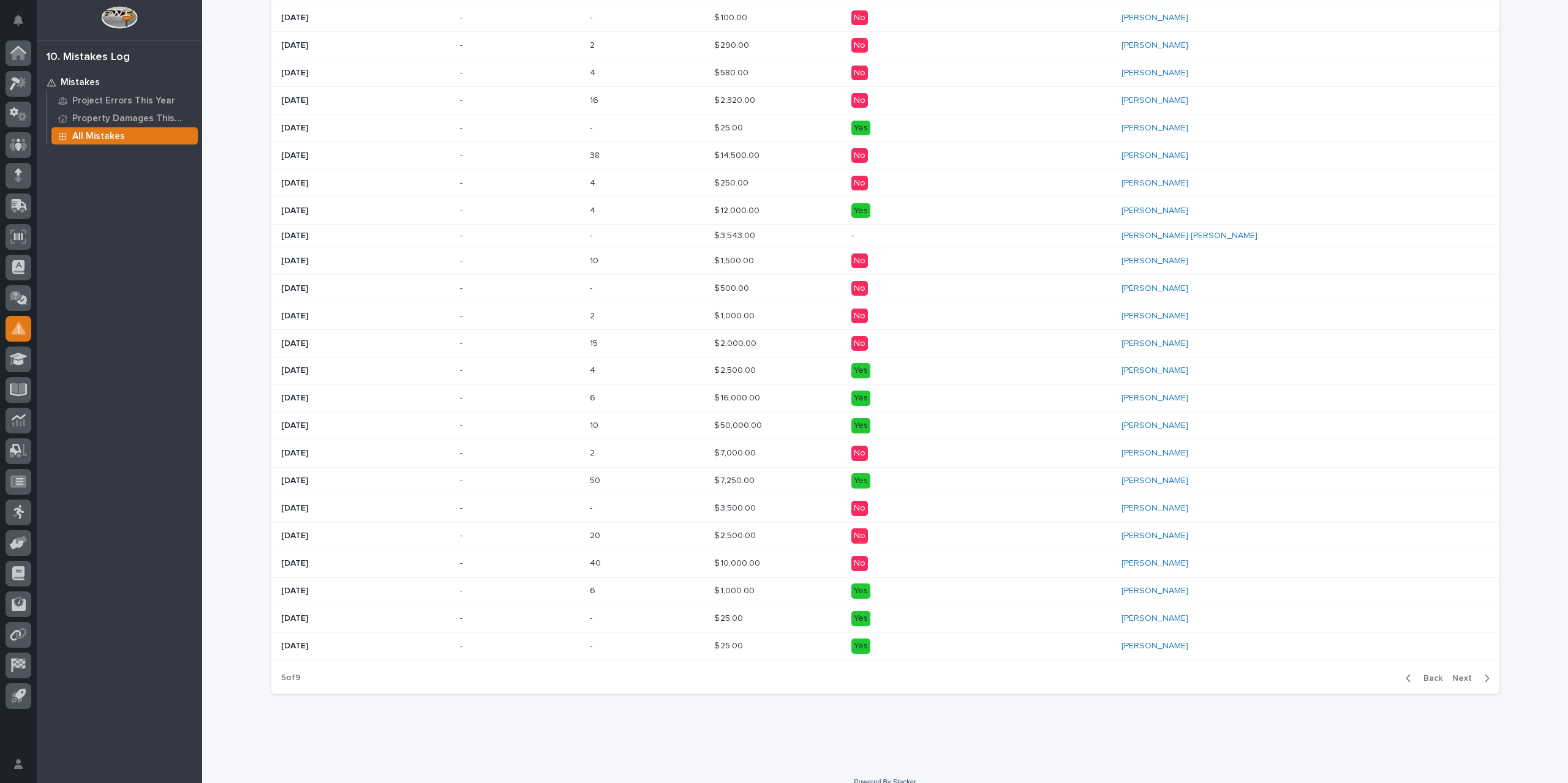
click at [1428, 676] on span "Back" at bounding box center [1429, 678] width 27 height 11
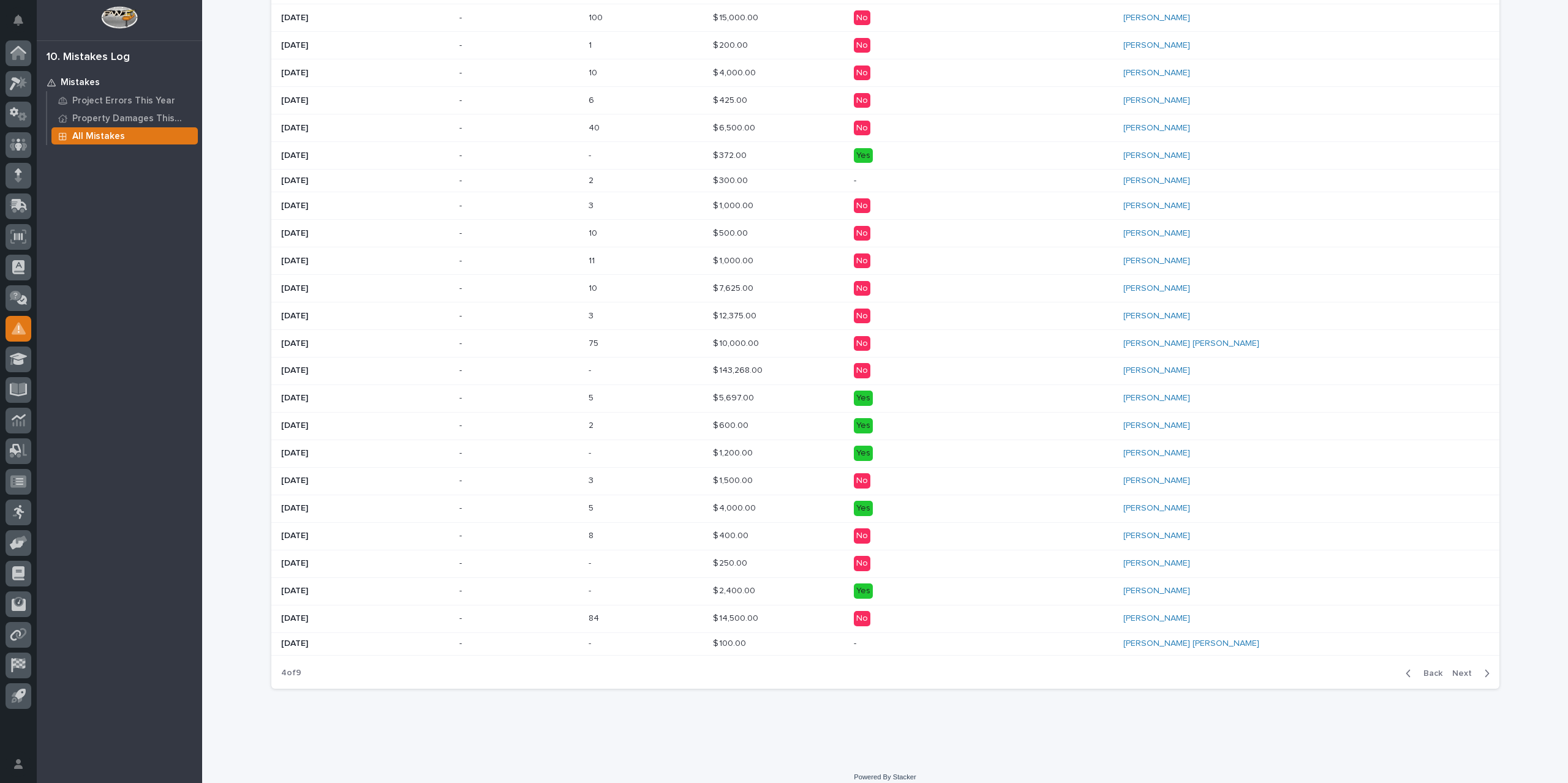
scroll to position [452, 0]
click at [1429, 672] on span "Back" at bounding box center [1429, 676] width 27 height 11
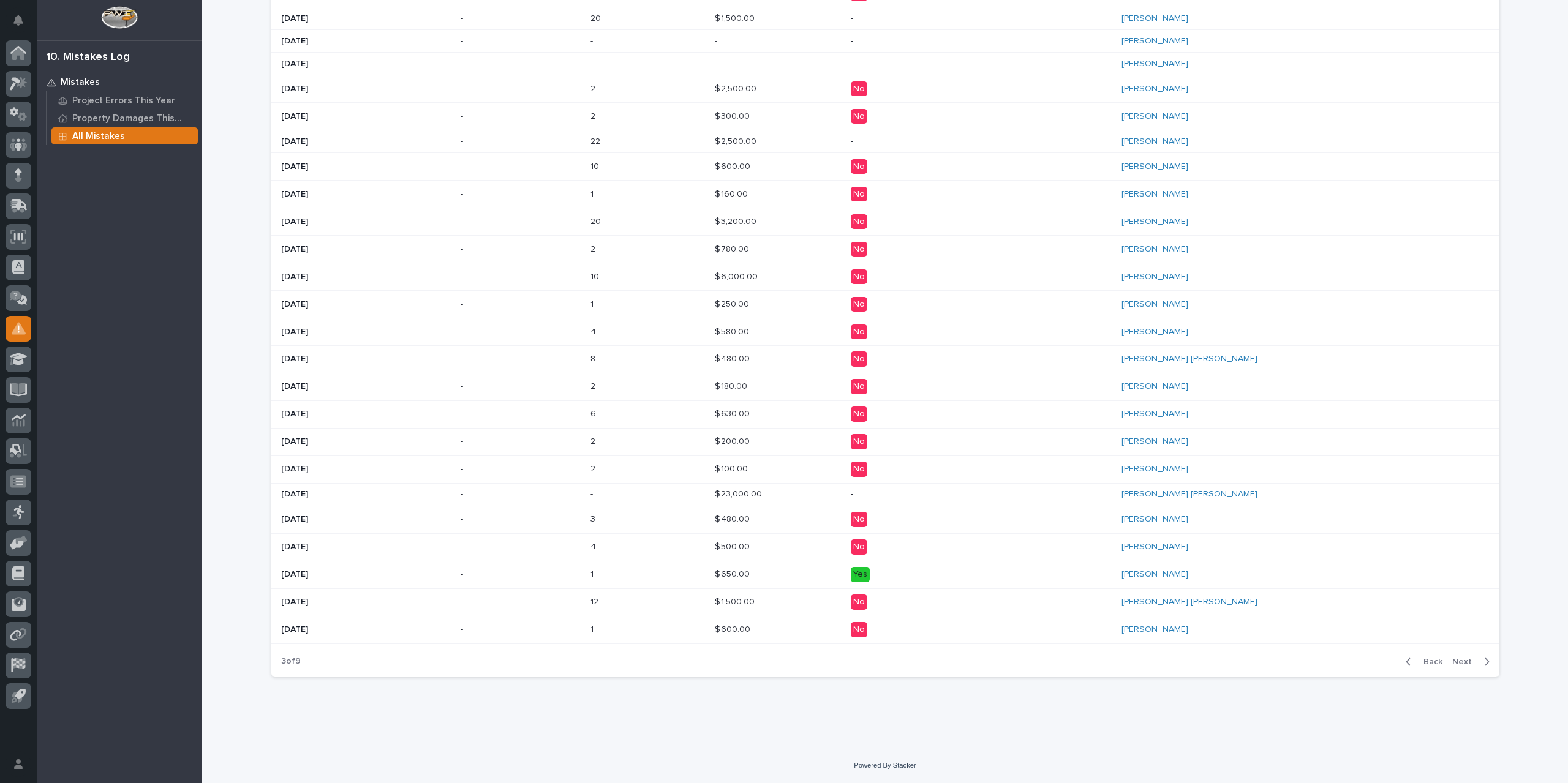
scroll to position [444, 0]
click at [1427, 665] on span "Back" at bounding box center [1429, 668] width 27 height 11
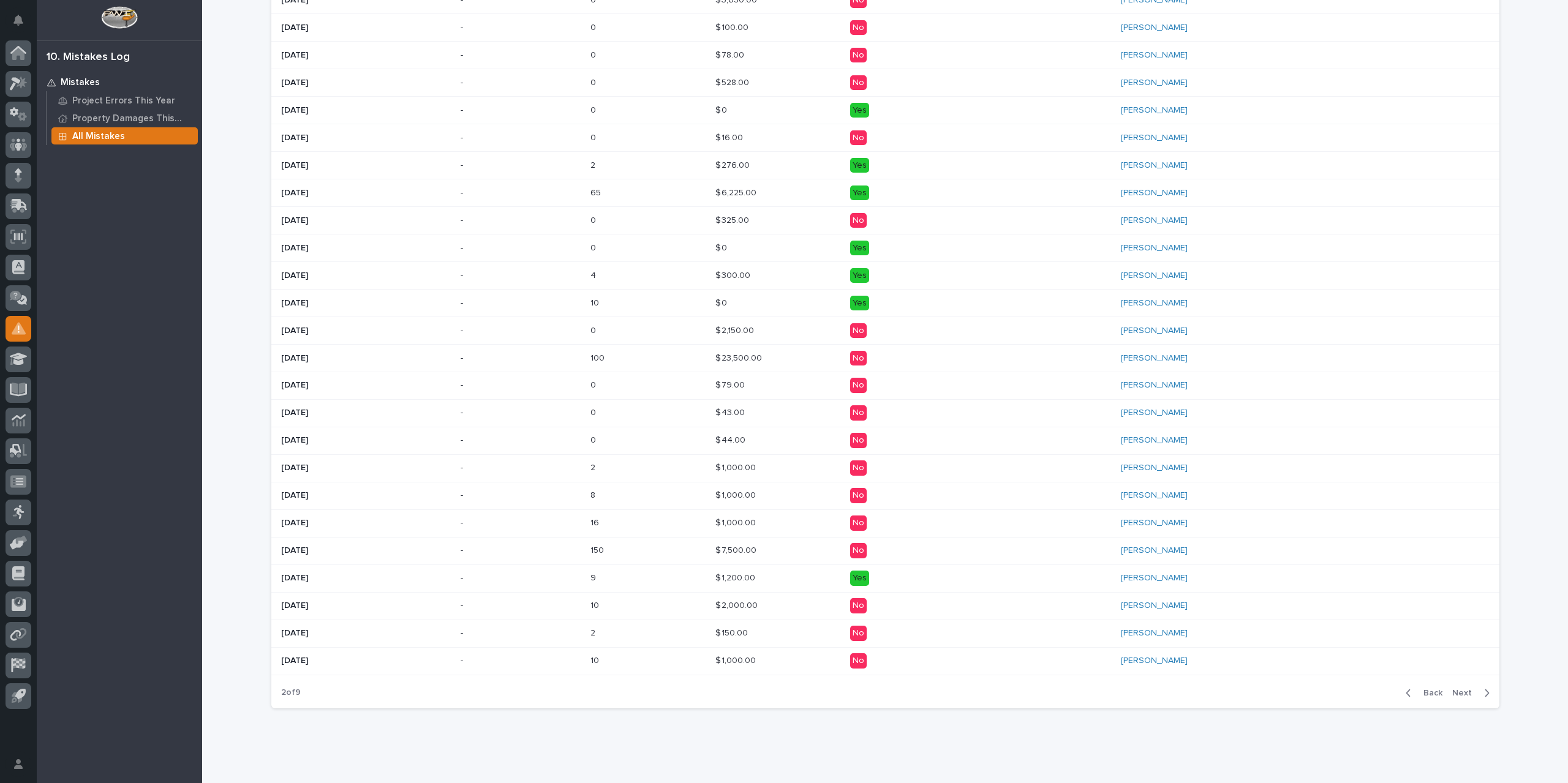
scroll to position [456, 0]
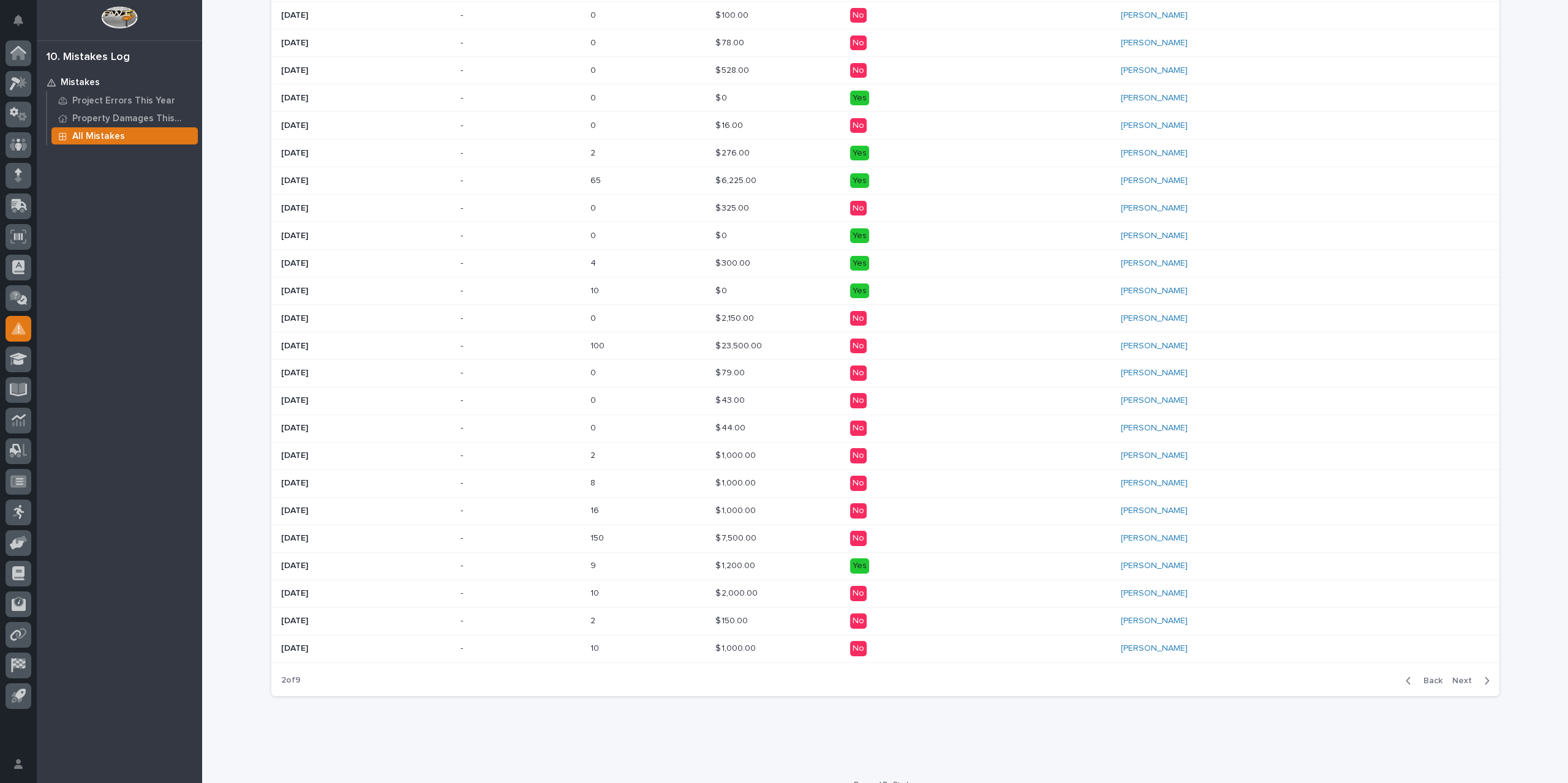
click at [1429, 676] on span "Back" at bounding box center [1429, 681] width 27 height 11
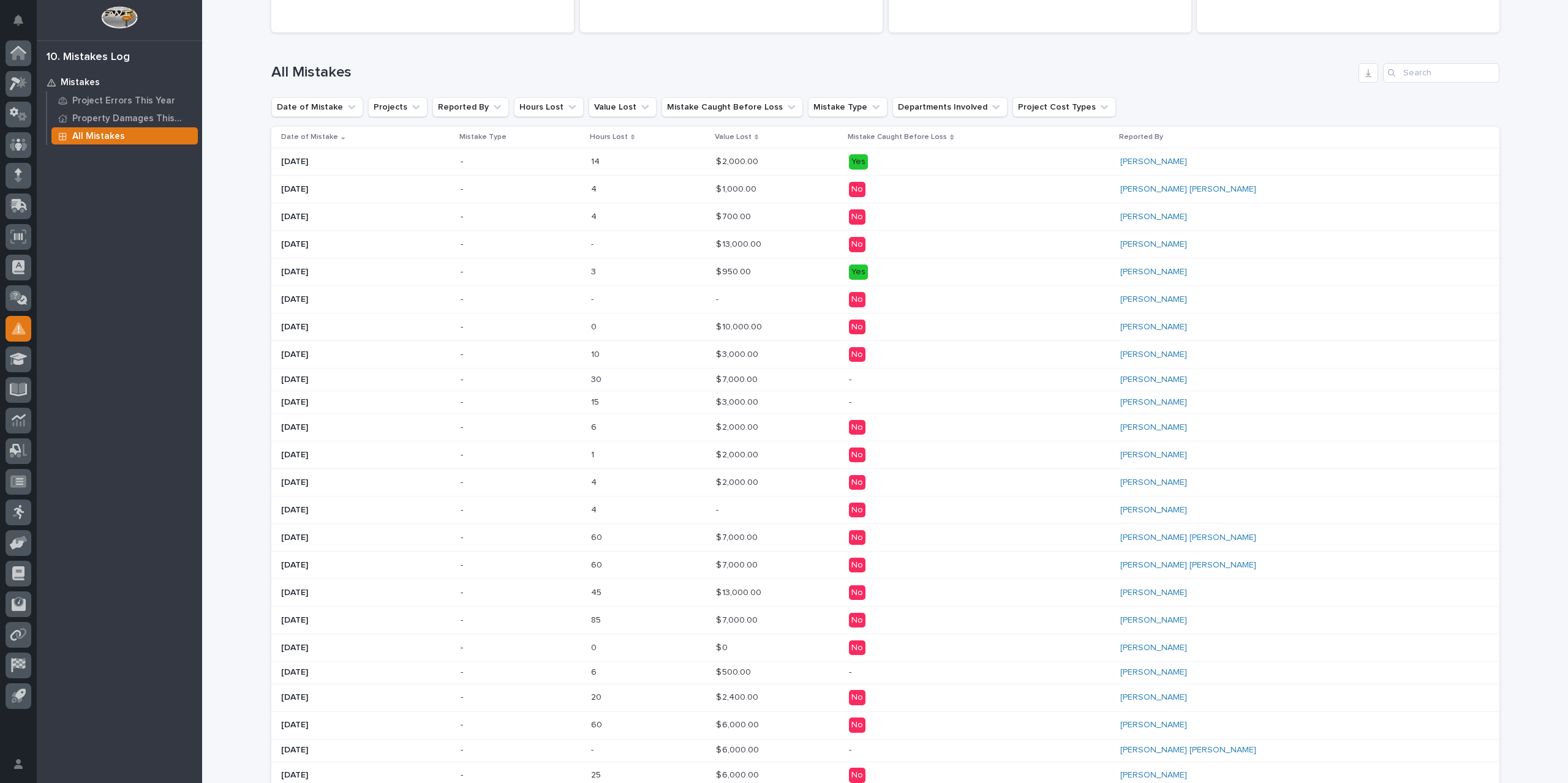
scroll to position [141, 0]
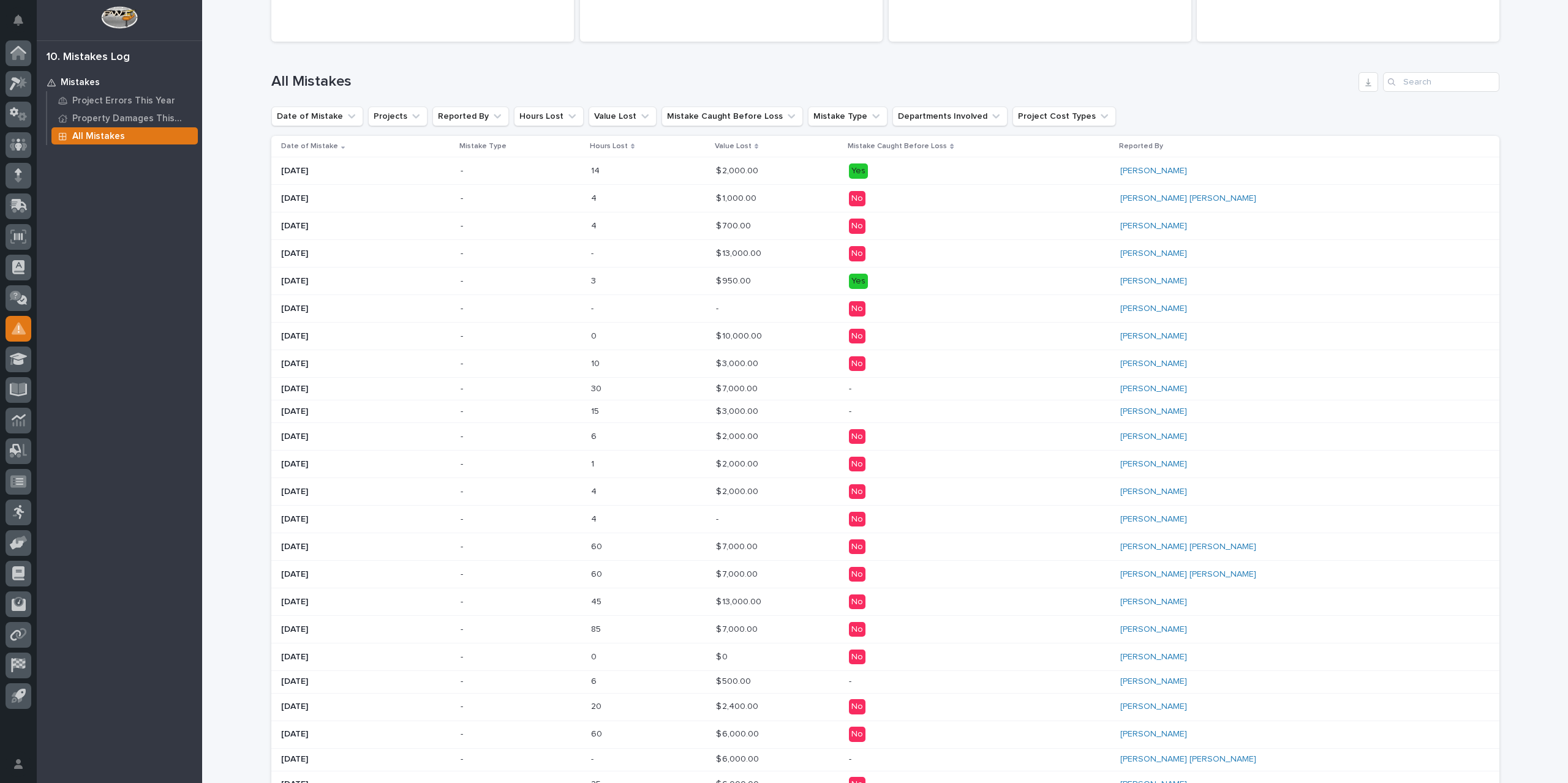
click at [383, 174] on p "09/05/2025" at bounding box center [366, 171] width 170 height 11
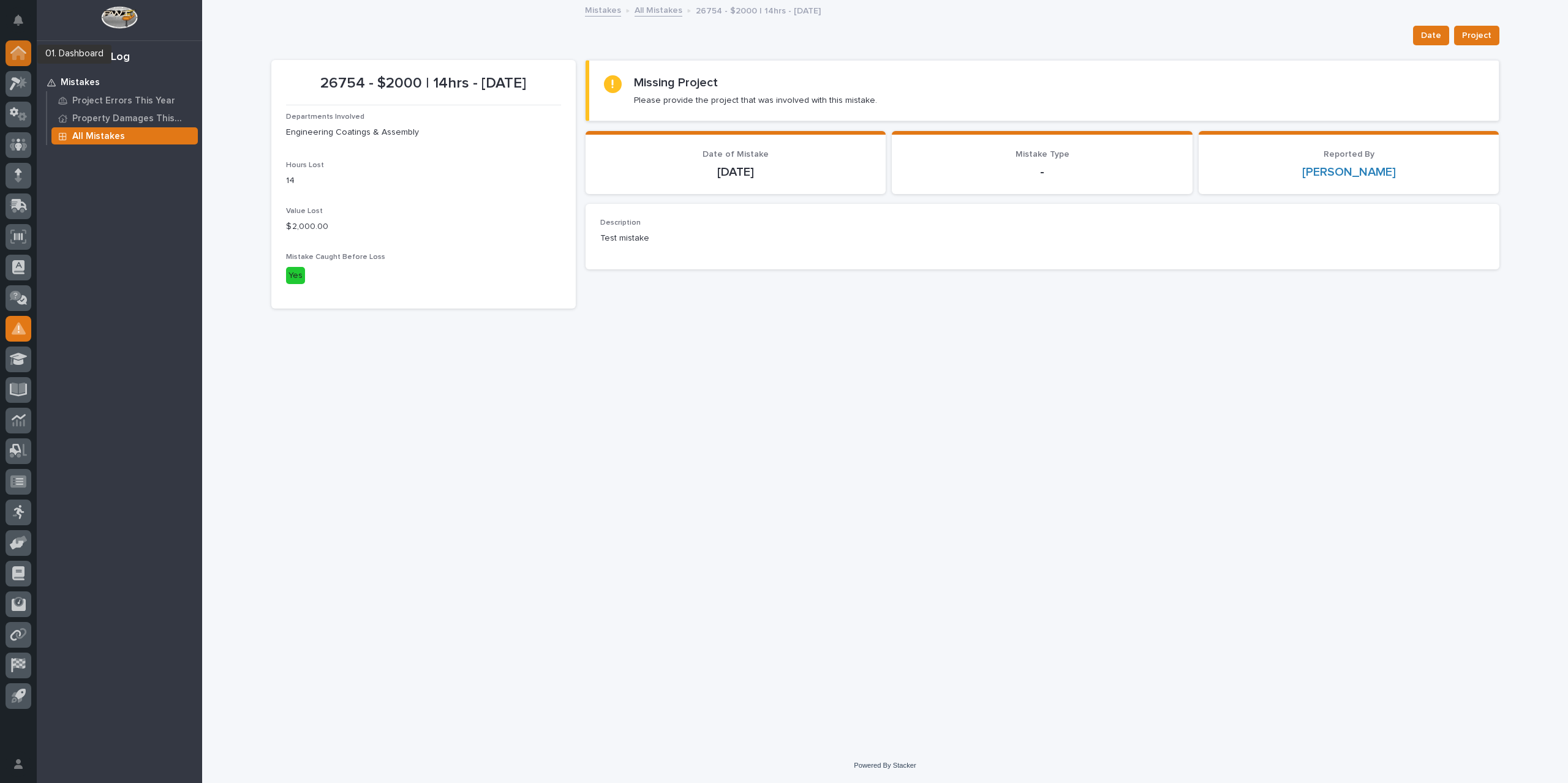
click at [23, 53] on icon at bounding box center [18, 54] width 12 height 12
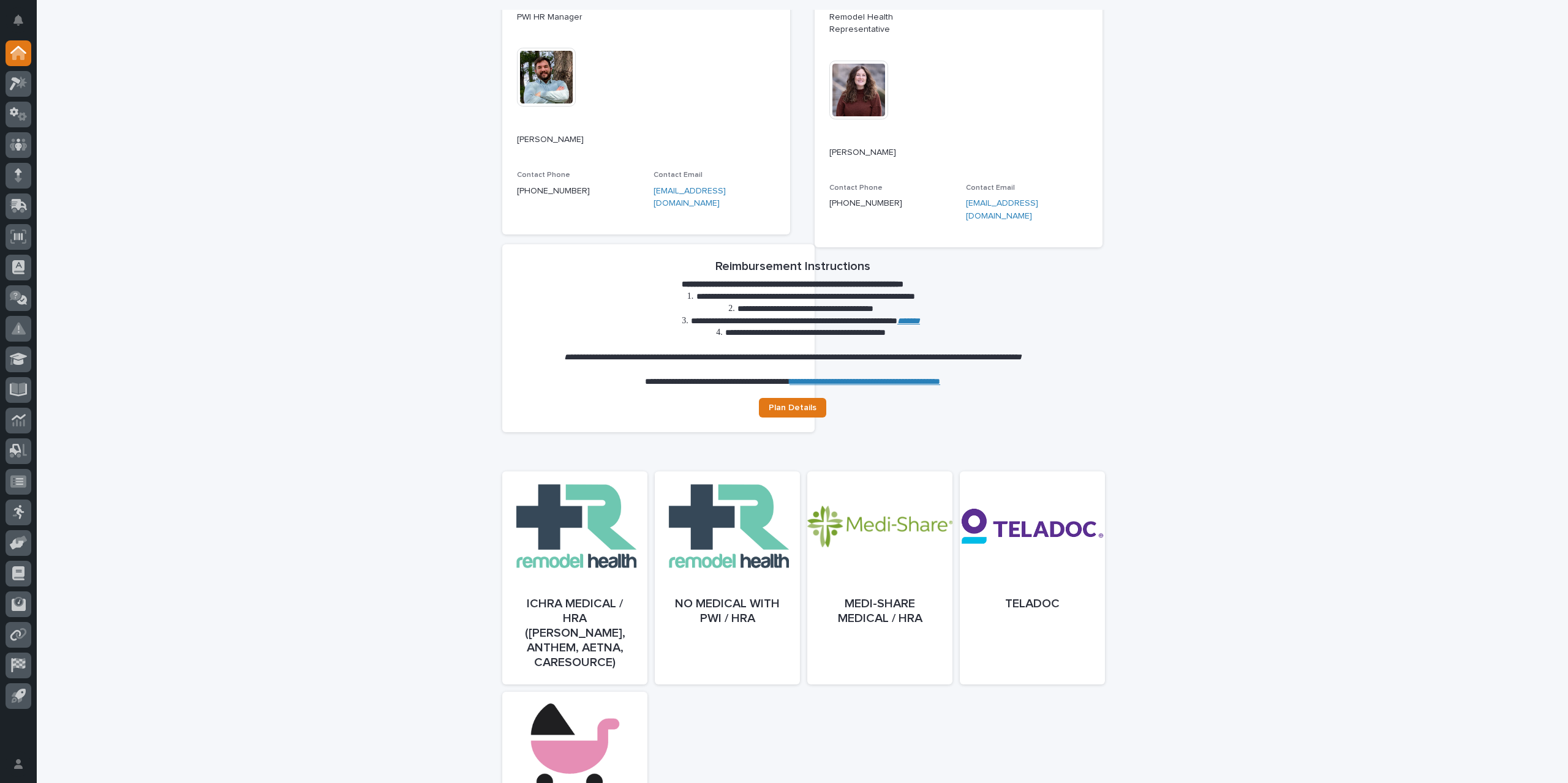
scroll to position [367, 0]
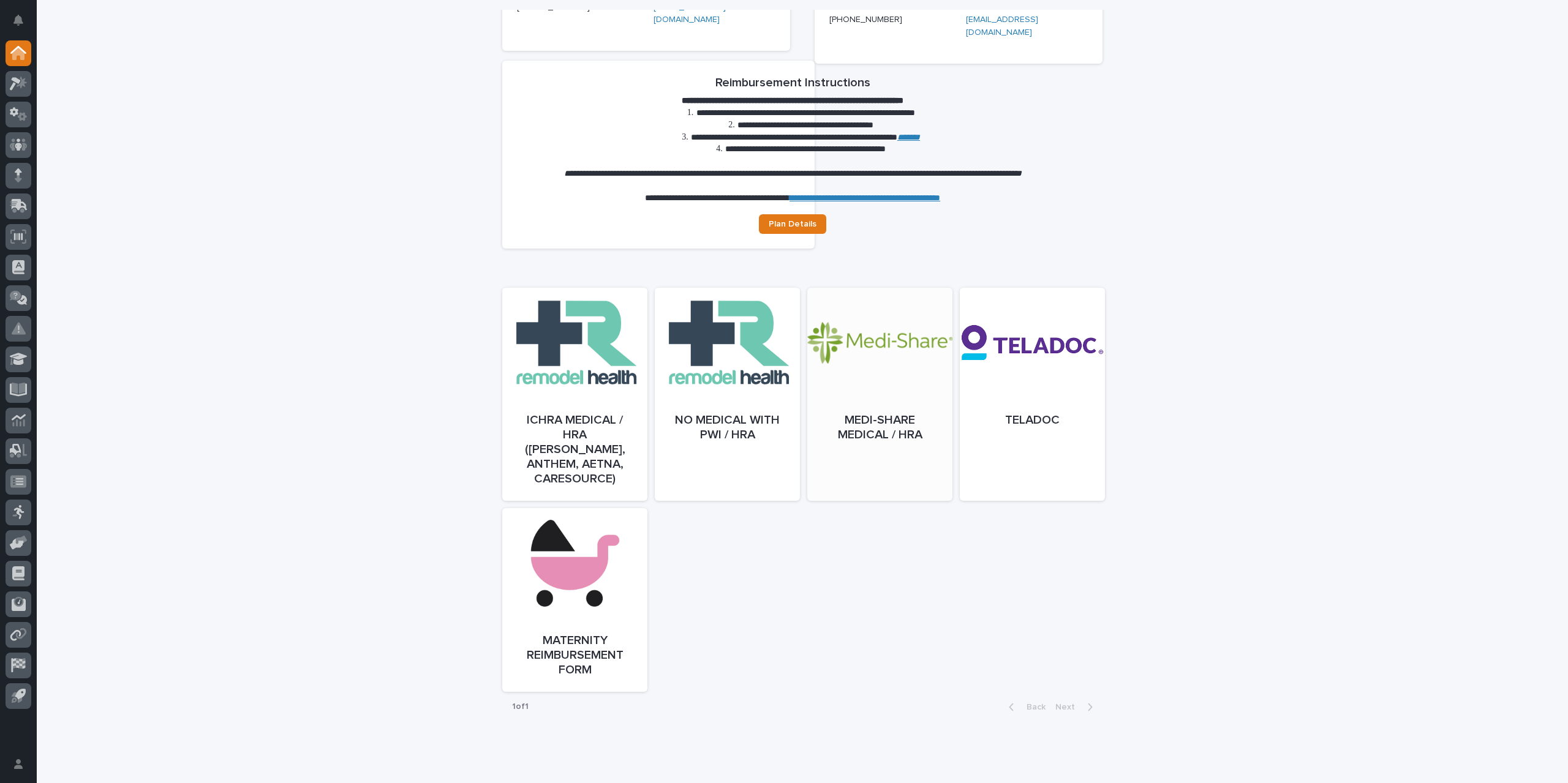
click at [890, 395] on div at bounding box center [880, 406] width 145 height 213
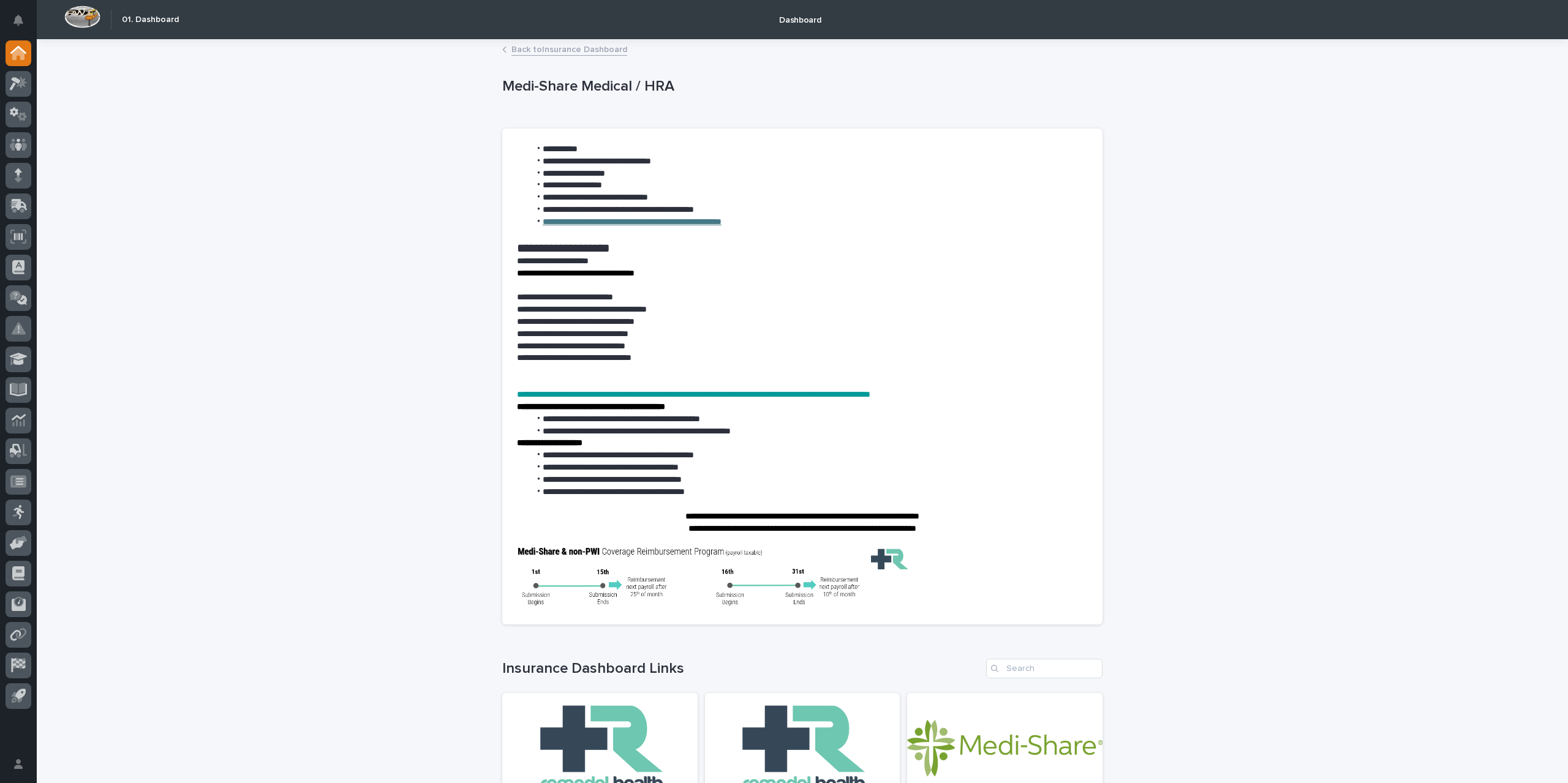
click at [580, 44] on link "Back to Insurance Dashboard" at bounding box center [569, 48] width 116 height 14
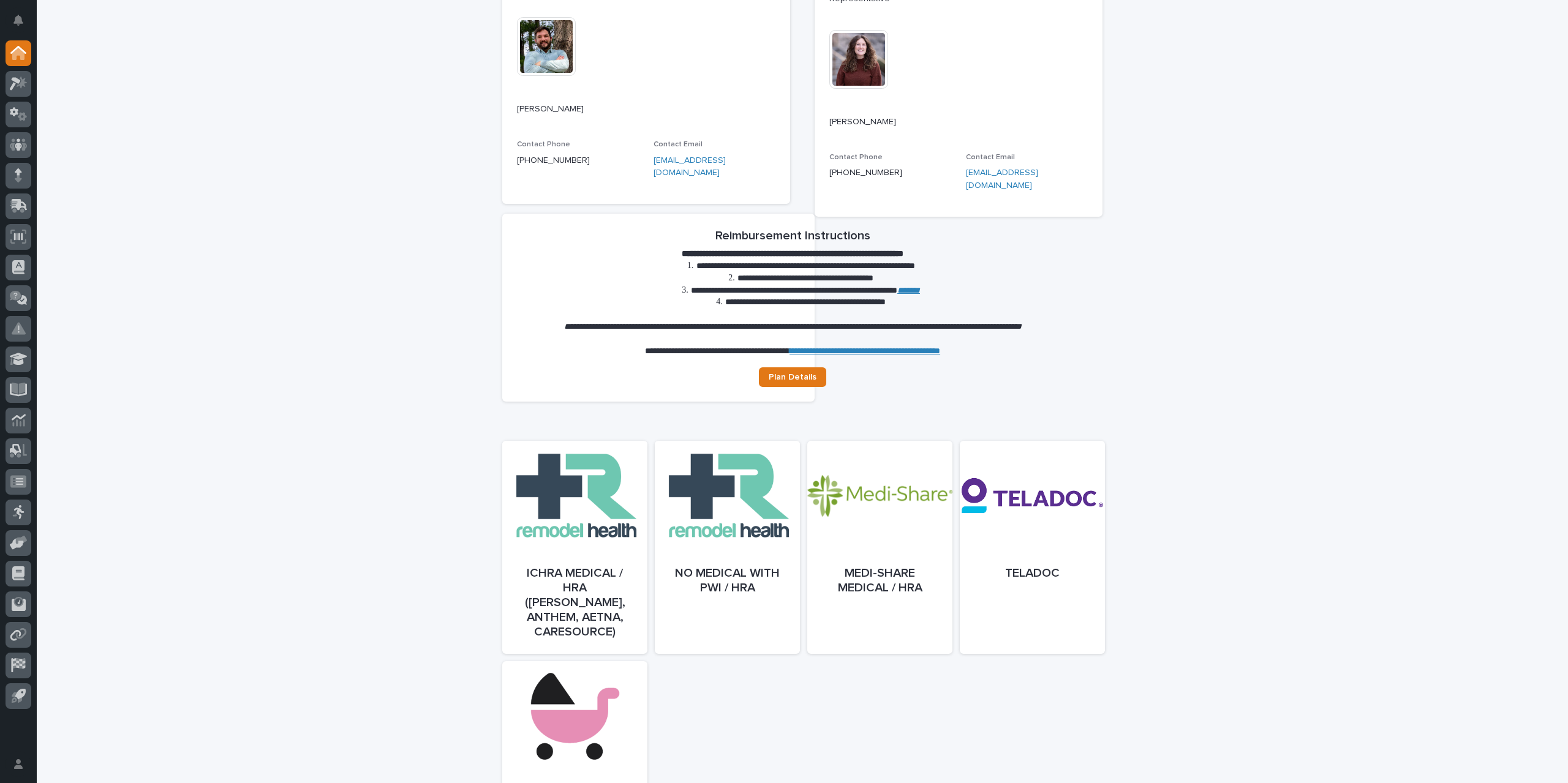
scroll to position [245, 0]
